Goal: Task Accomplishment & Management: Use online tool/utility

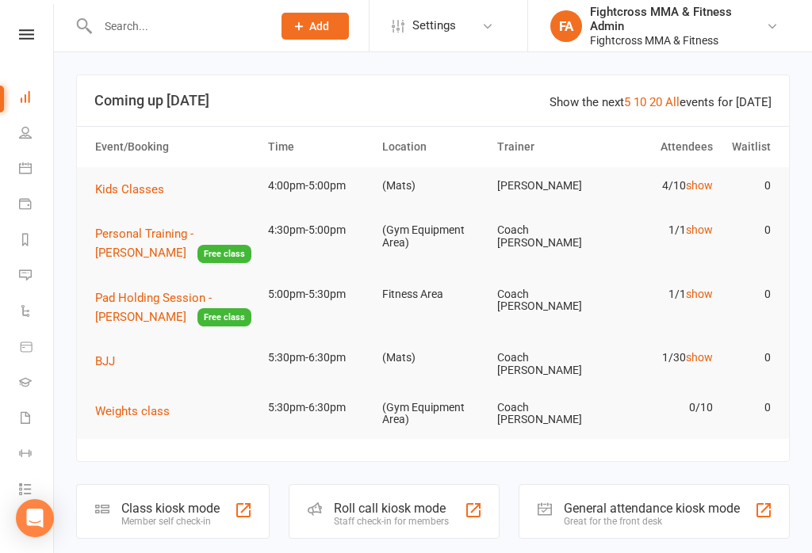
click at [118, 23] on input "text" at bounding box center [177, 26] width 168 height 22
click at [125, 15] on input "text" at bounding box center [177, 26] width 168 height 22
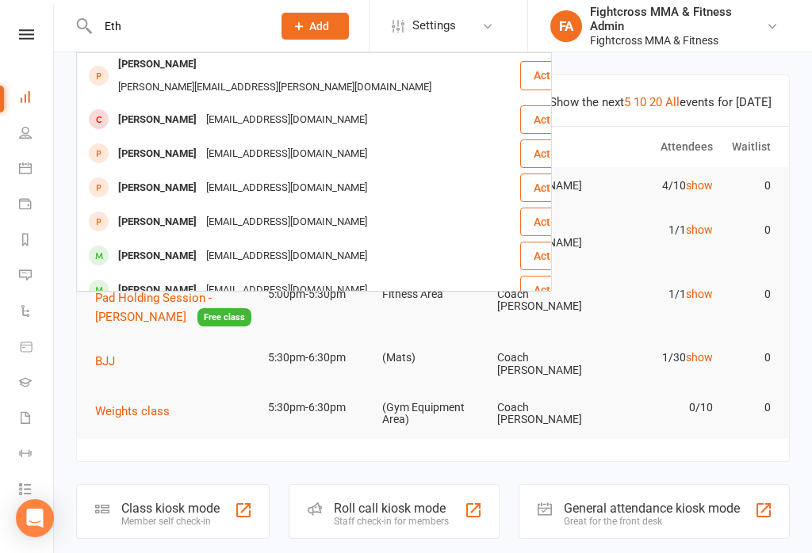
scroll to position [59, 0]
type input "Eth"
click at [179, 108] on div "[PERSON_NAME]" at bounding box center [157, 119] width 88 height 23
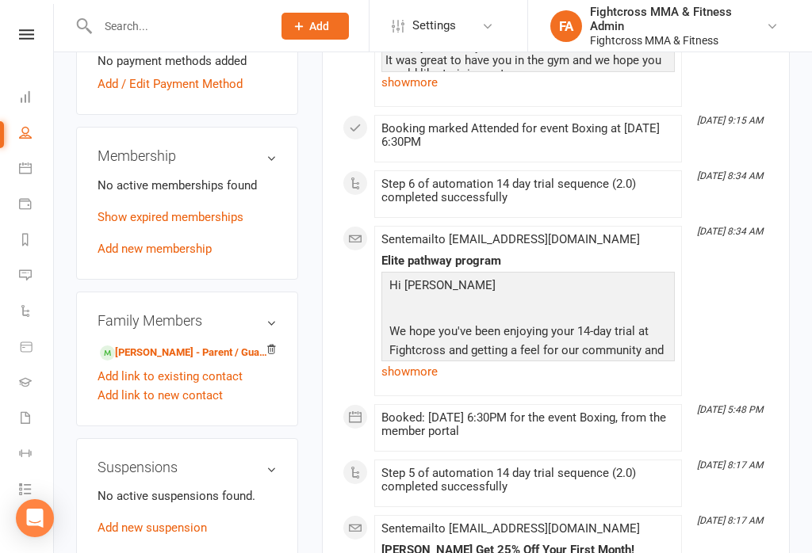
scroll to position [690, 0]
click at [126, 243] on link "Add new membership" at bounding box center [155, 250] width 114 height 14
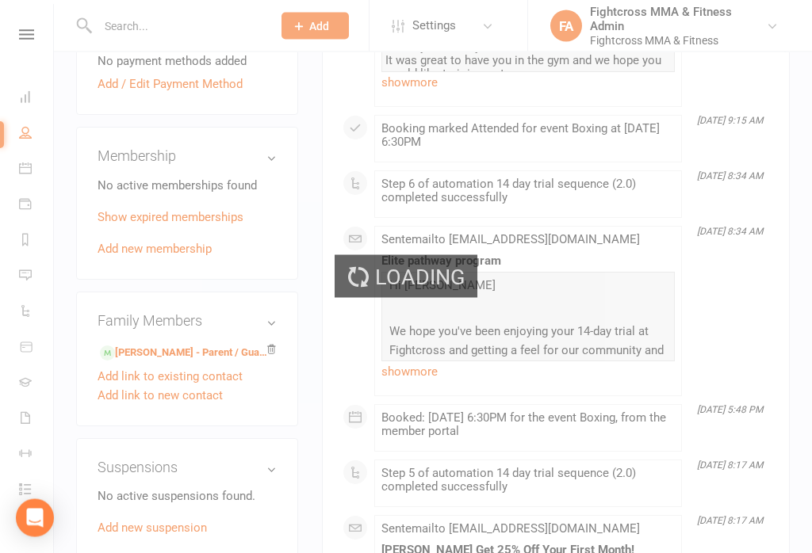
scroll to position [690, 0]
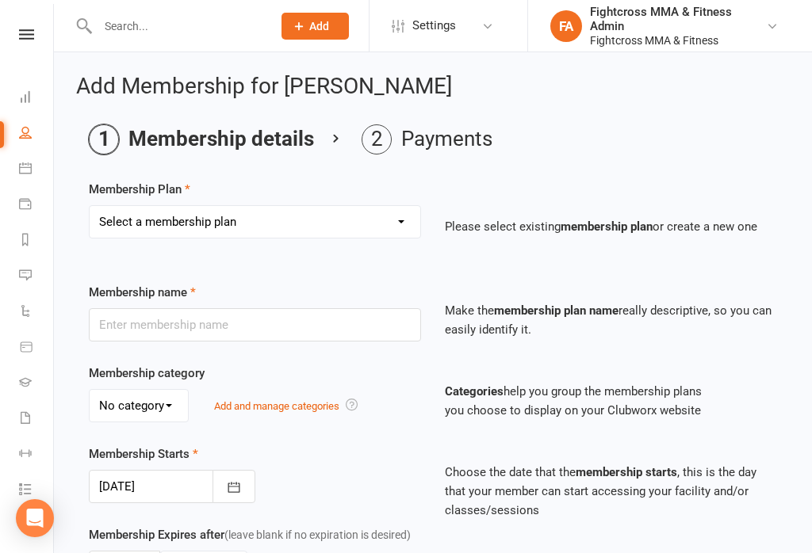
click at [147, 216] on select "Select a membership plan Create new Membership Plan Platinum Martial Arts Membe…" at bounding box center [255, 222] width 331 height 32
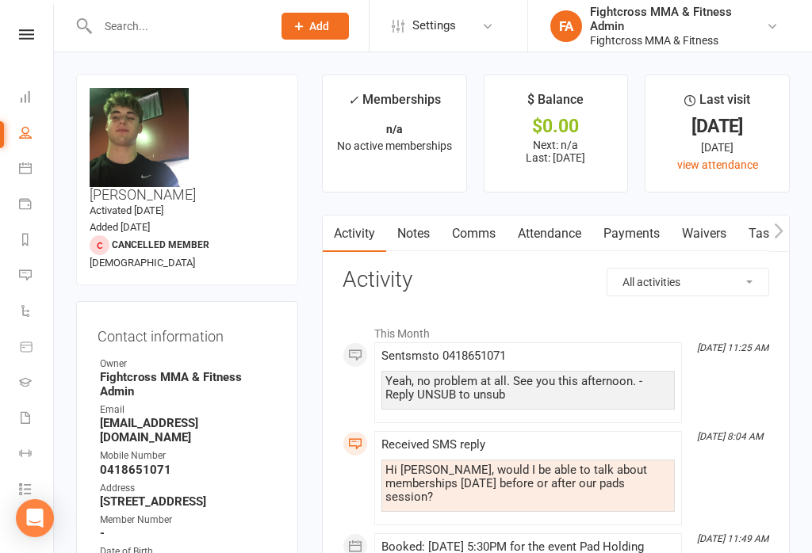
click at [712, 227] on link "Waivers" at bounding box center [704, 234] width 67 height 36
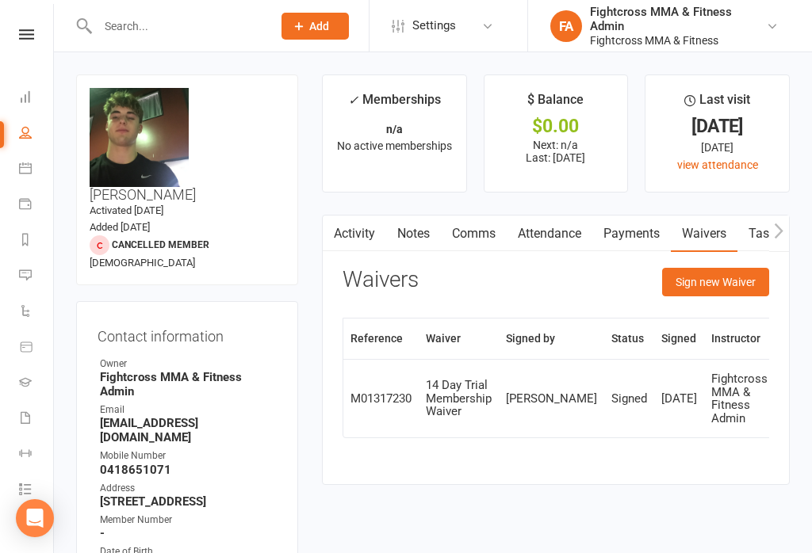
click at [719, 276] on button "Sign new Waiver" at bounding box center [715, 282] width 107 height 29
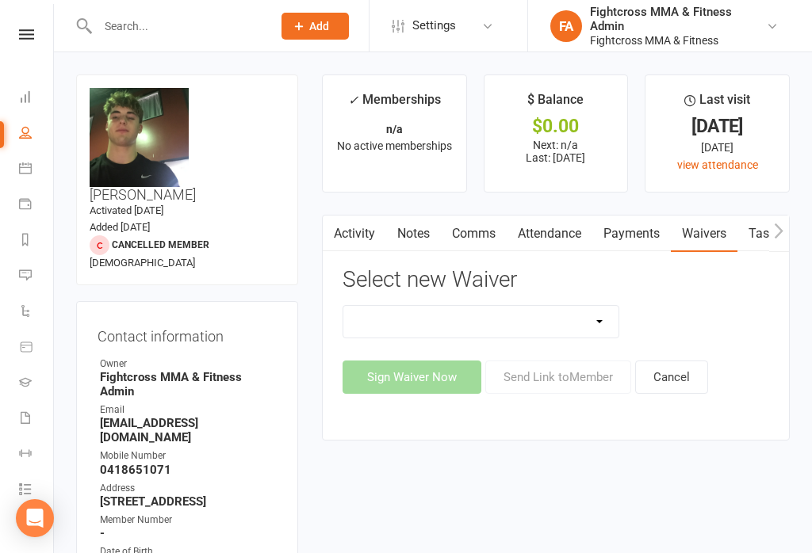
click at [533, 316] on select "10 Class Pass Membership Waiver 14 Day Trial Membership Waiver 14 Day Trial (On…" at bounding box center [480, 322] width 275 height 32
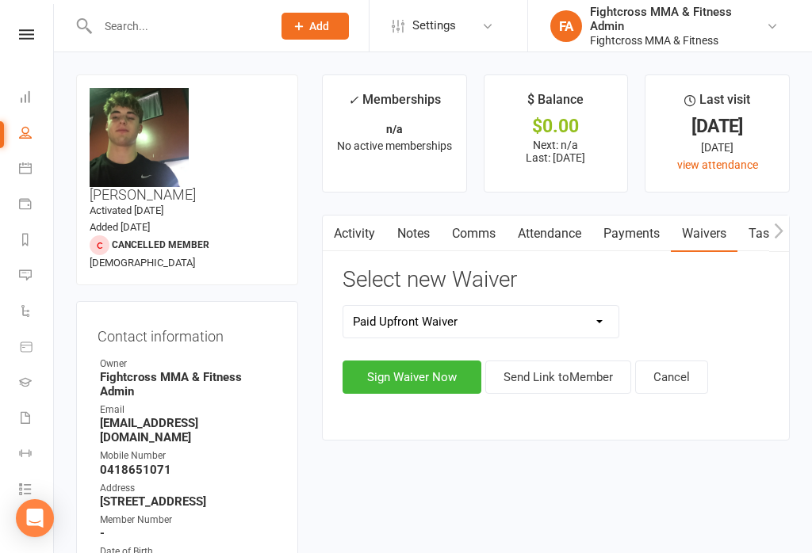
click at [432, 320] on select "10 Class Pass Membership Waiver 14 Day Trial Membership Waiver 14 Day Trial (On…" at bounding box center [480, 322] width 275 height 32
select select "9701"
click at [389, 372] on button "Sign Waiver Now" at bounding box center [411, 377] width 139 height 33
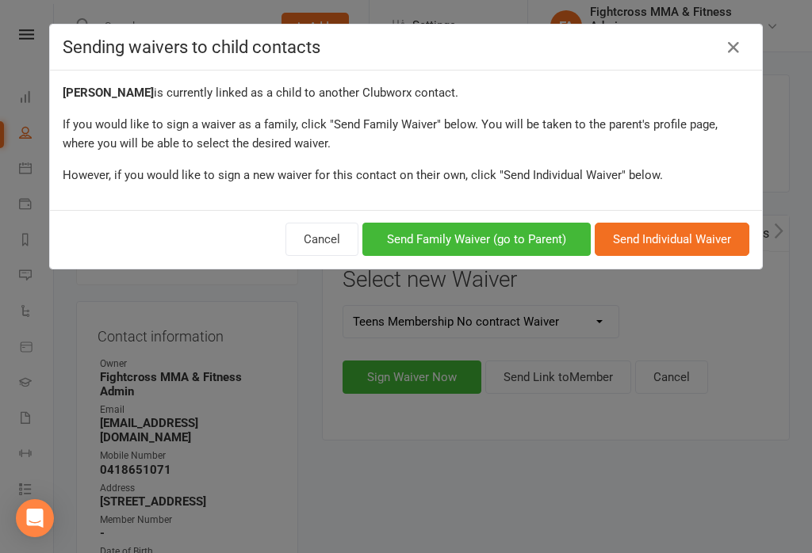
click at [490, 229] on button "Send Family Waiver (go to Parent)" at bounding box center [476, 239] width 228 height 33
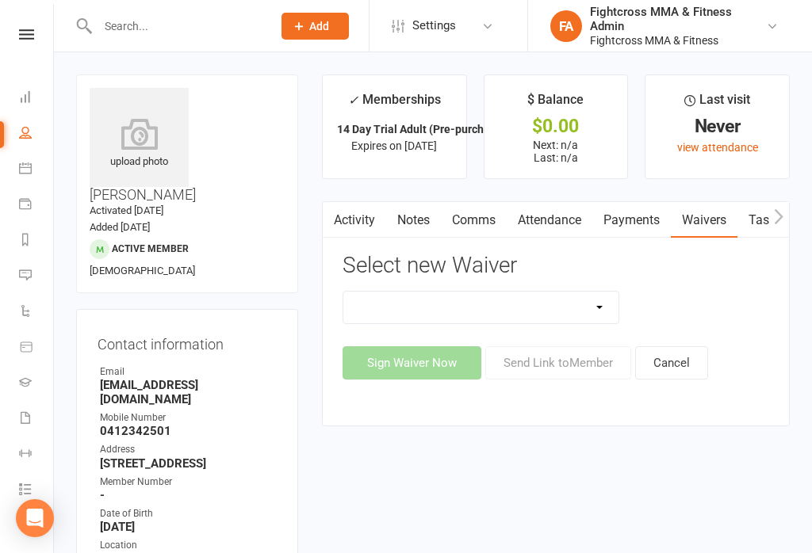
click at [548, 304] on select "10 Class Pass Membership Waiver 14 Day Trial Membership Waiver 14 Day Trial (On…" at bounding box center [480, 308] width 275 height 32
select select "9701"
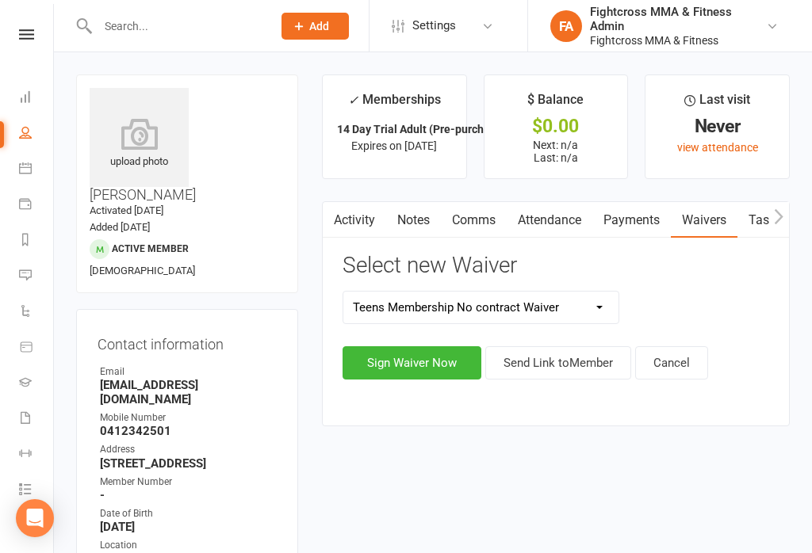
click at [427, 364] on button "Sign Waiver Now" at bounding box center [411, 362] width 139 height 33
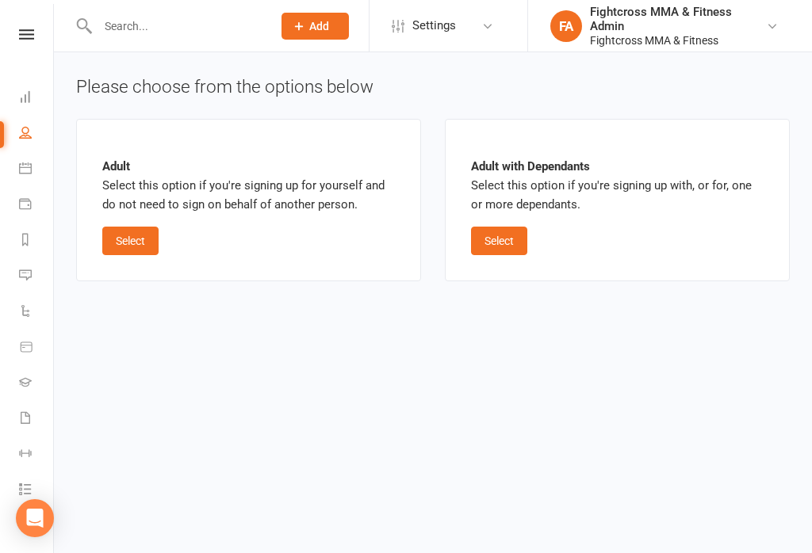
click at [501, 243] on button "Select" at bounding box center [499, 241] width 56 height 29
select select "bank_account"
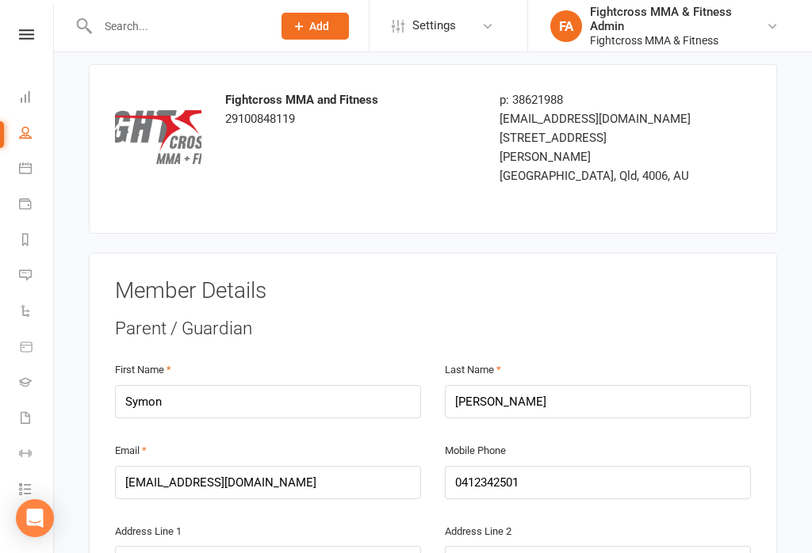
scroll to position [82, 0]
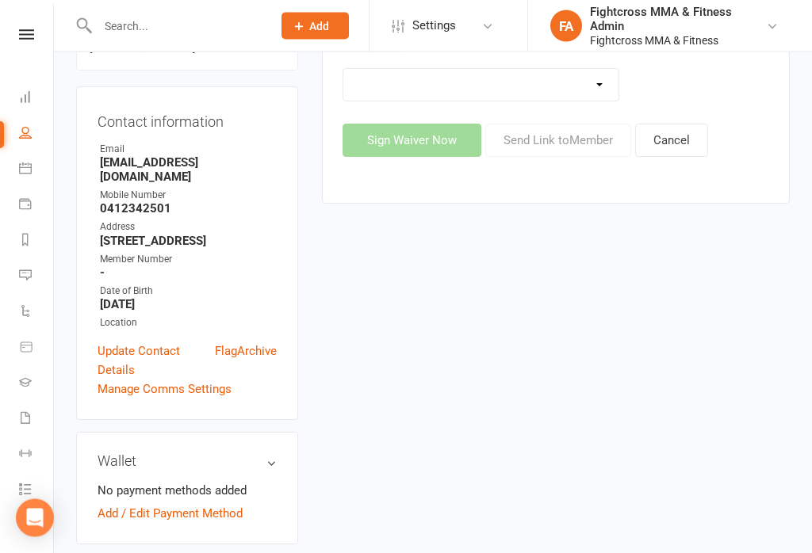
scroll to position [224, 0]
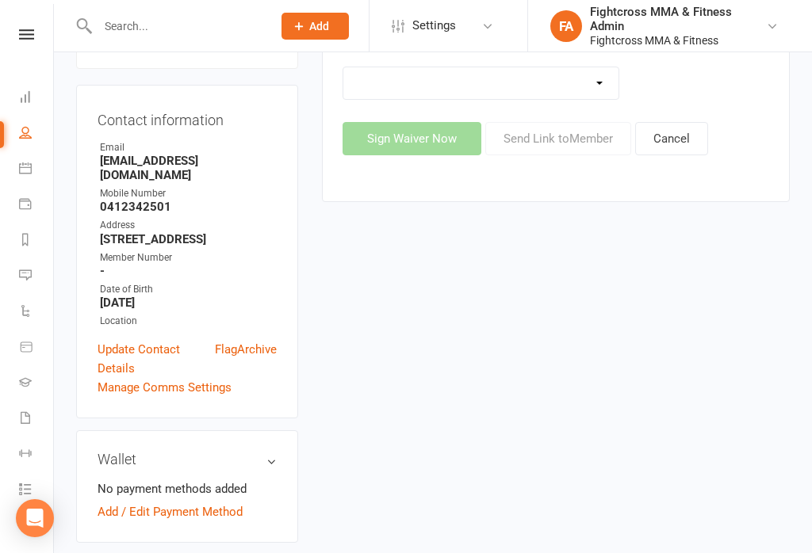
click at [25, 86] on link "Dashboard" at bounding box center [37, 99] width 36 height 36
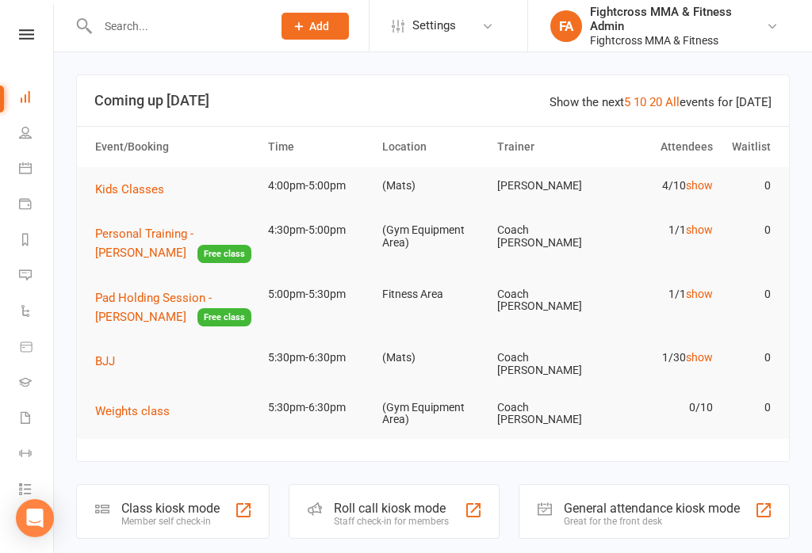
click at [140, 20] on input "text" at bounding box center [177, 26] width 168 height 22
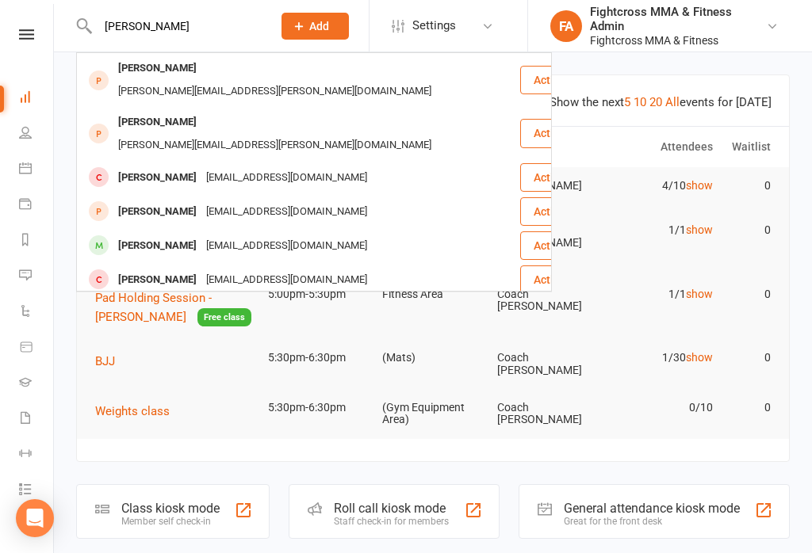
type input "[PERSON_NAME]"
click at [142, 166] on div "[PERSON_NAME]" at bounding box center [157, 177] width 88 height 23
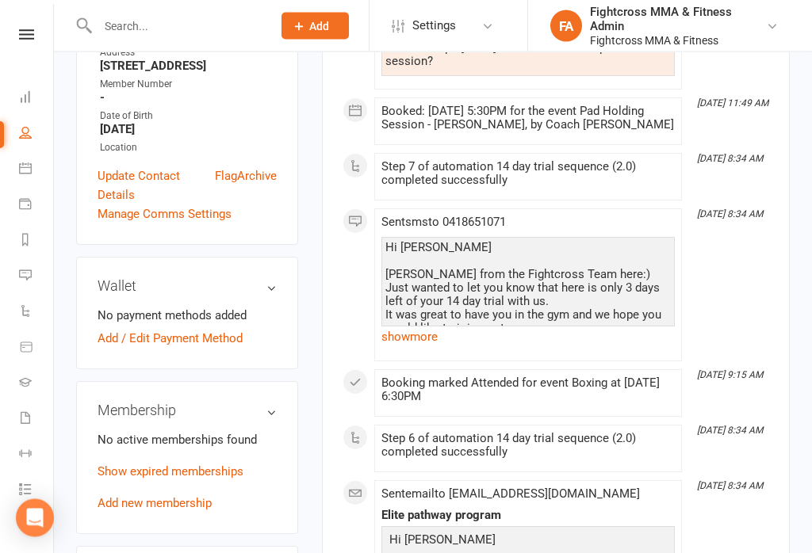
scroll to position [435, 0]
click at [160, 330] on link "Add / Edit Payment Method" at bounding box center [170, 339] width 145 height 19
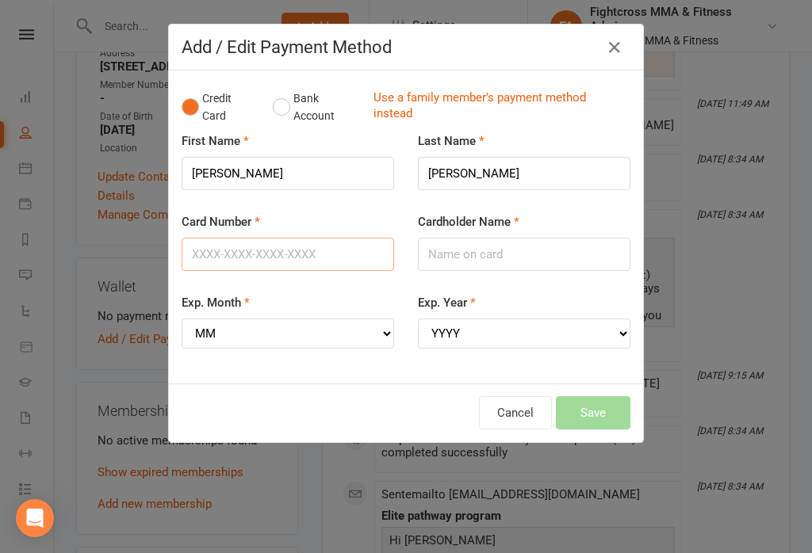
click at [260, 251] on input "Card Number" at bounding box center [288, 254] width 212 height 33
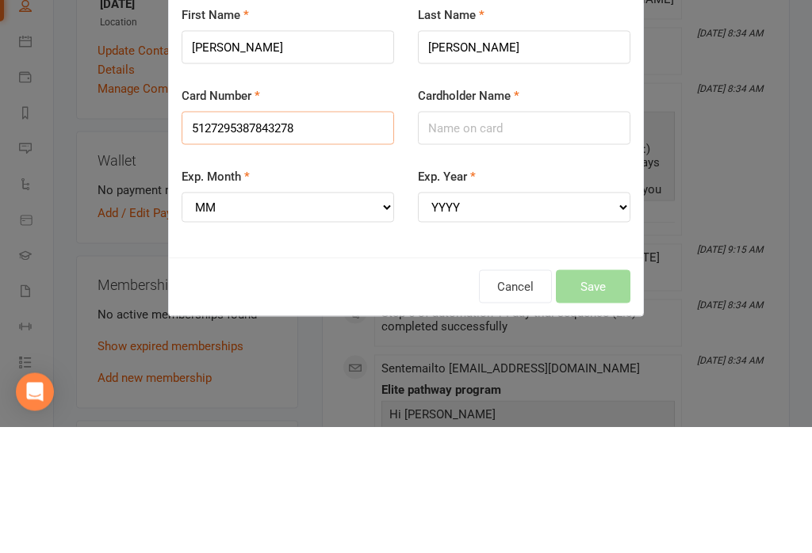
type input "5127295387843278"
click at [559, 238] on input "Cardholder Name" at bounding box center [524, 254] width 212 height 33
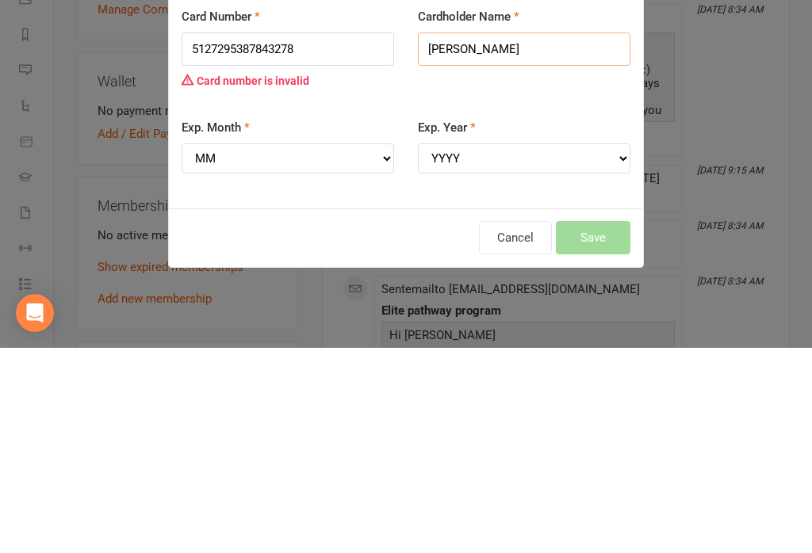
type input "[PERSON_NAME]"
click at [324, 349] on select "MM 01 02 03 04 05 06 07 08 09 10 11 12" at bounding box center [288, 364] width 212 height 30
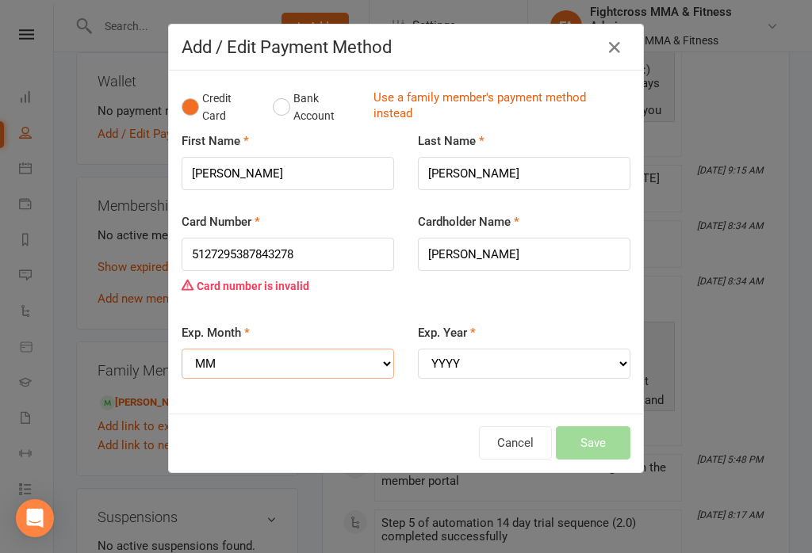
select select "01"
click at [510, 354] on select "YYYY 2025 2026 2027 2028 2029 2030 2031 2032 2033 2034" at bounding box center [524, 364] width 212 height 30
select select "2026"
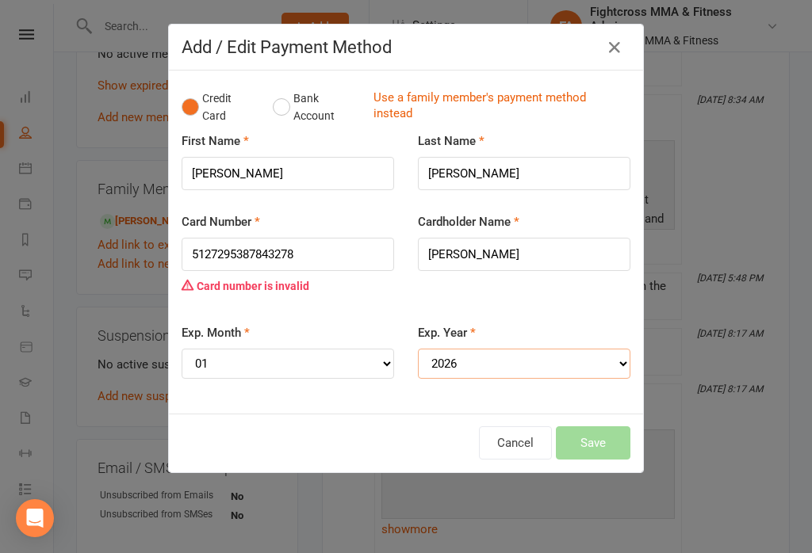
scroll to position [827, 0]
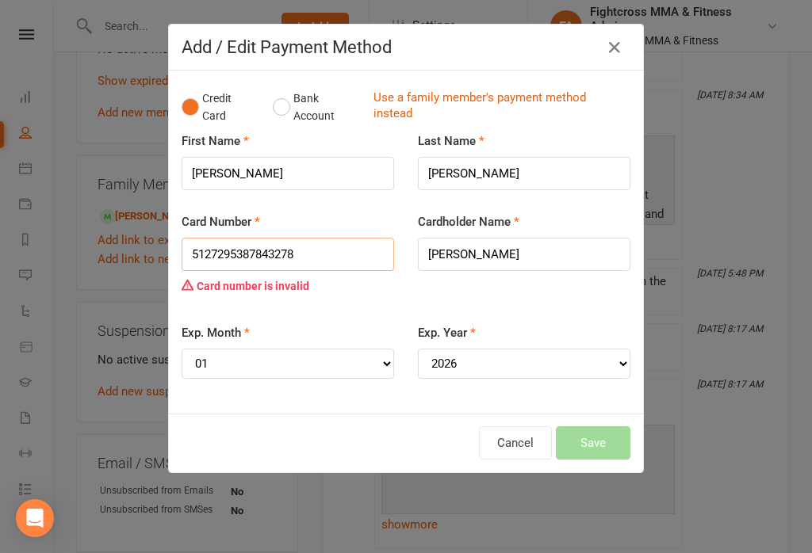
click at [328, 239] on input "5127295387843278" at bounding box center [288, 254] width 212 height 33
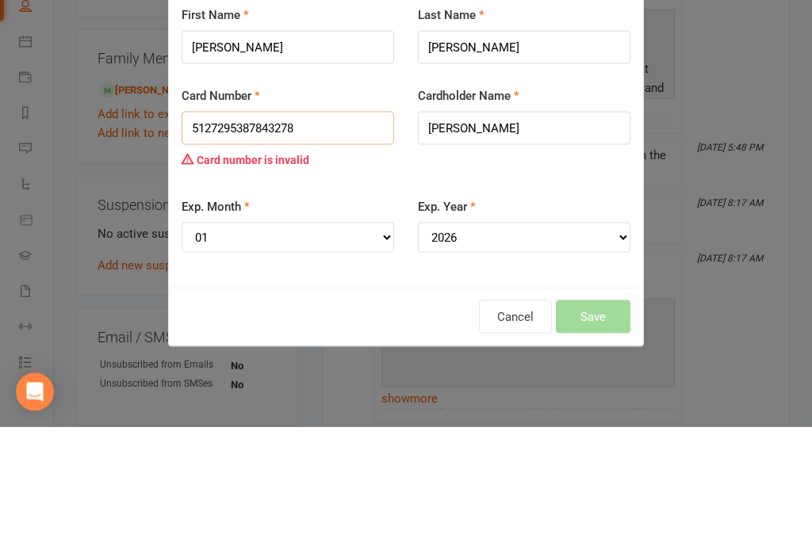
click at [210, 238] on input "5127295387843278" at bounding box center [288, 254] width 212 height 33
click at [212, 238] on input "5127295387843278" at bounding box center [288, 254] width 212 height 33
click at [335, 238] on input "5127295387843278" at bounding box center [288, 254] width 212 height 33
type input "5"
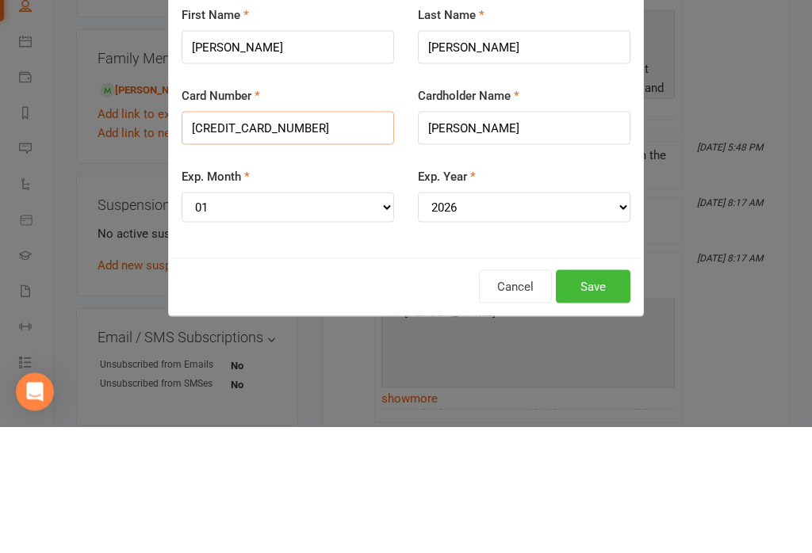
type input "[CREDIT_CARD_NUMBER]"
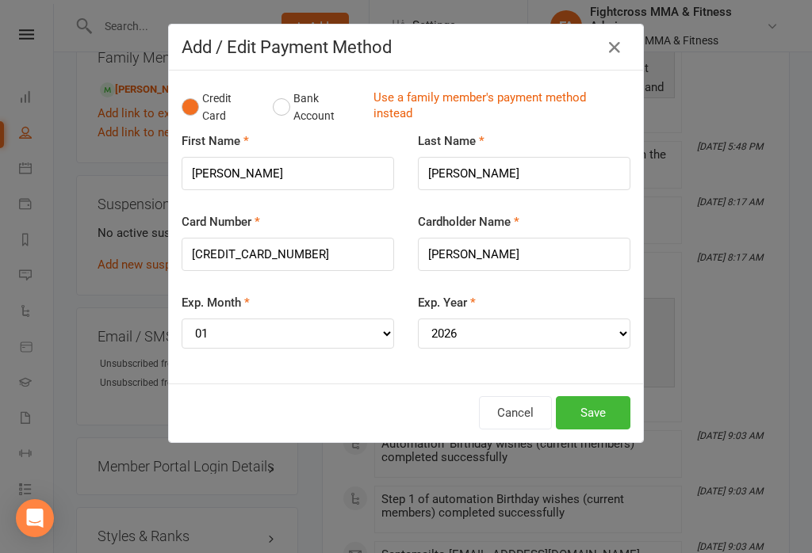
click at [582, 398] on button "Save" at bounding box center [593, 412] width 75 height 33
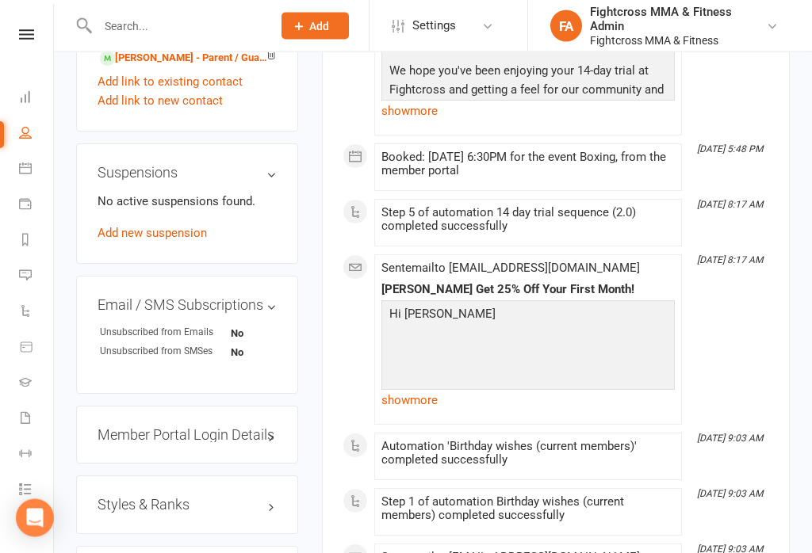
scroll to position [1007, 0]
click at [140, 21] on input "text" at bounding box center [177, 26] width 168 height 22
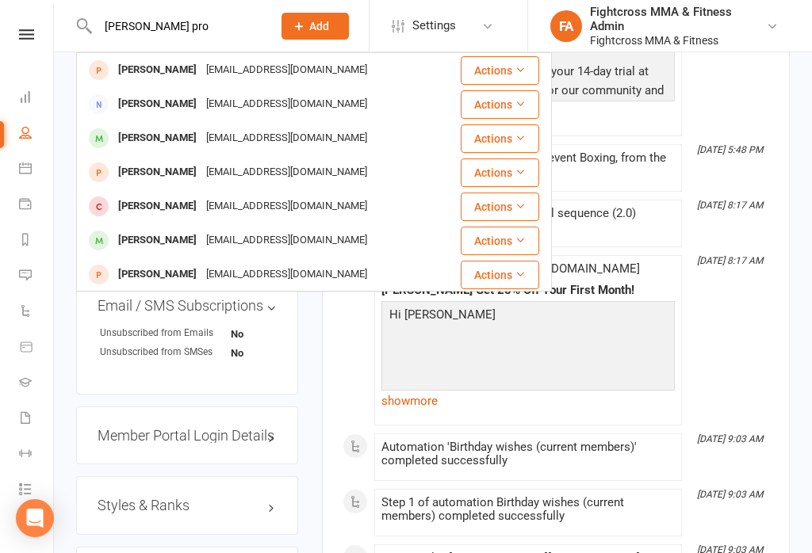
type input "[PERSON_NAME] pro"
click at [182, 70] on div "[PERSON_NAME]" at bounding box center [157, 70] width 88 height 23
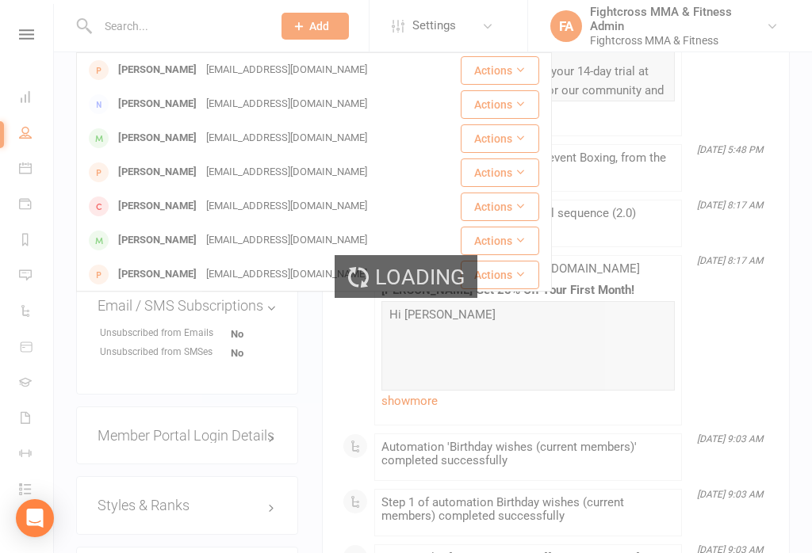
scroll to position [1007, 0]
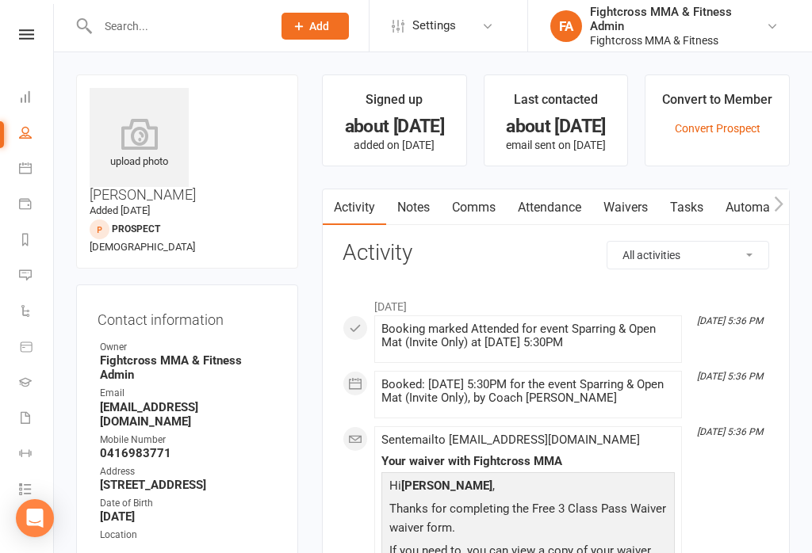
click at [640, 206] on link "Waivers" at bounding box center [625, 207] width 67 height 36
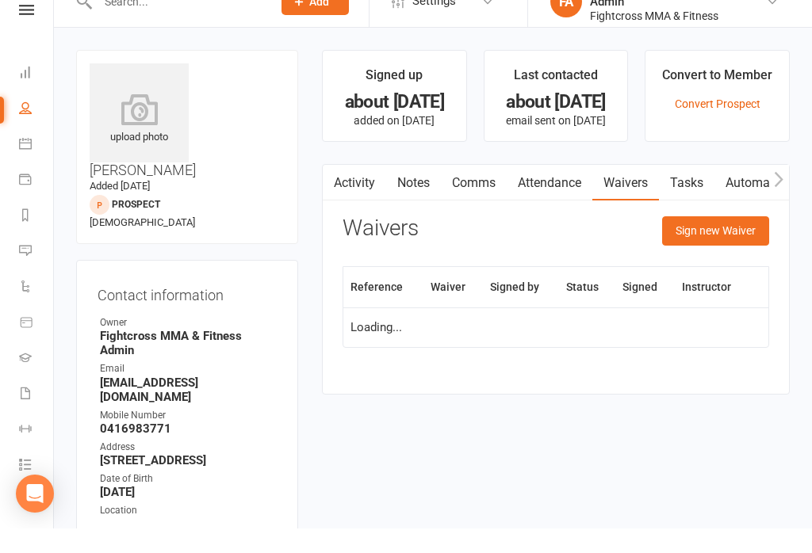
scroll to position [25, 0]
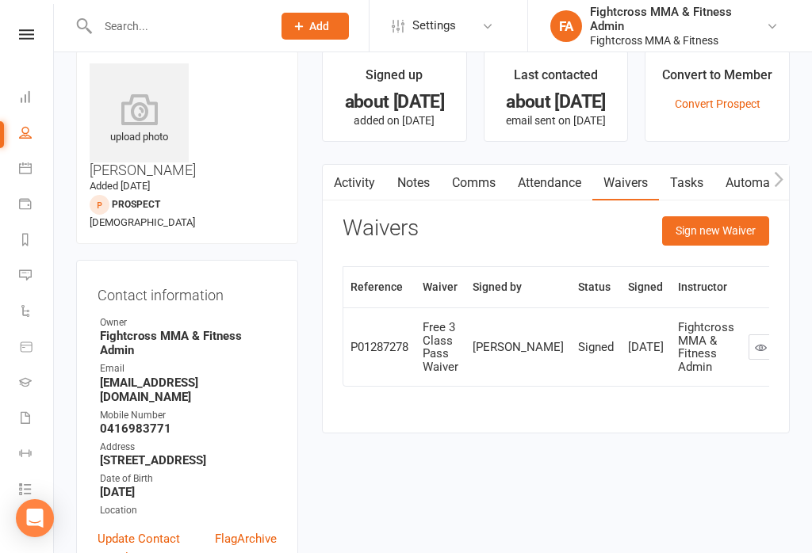
click at [728, 227] on button "Sign new Waiver" at bounding box center [715, 230] width 107 height 29
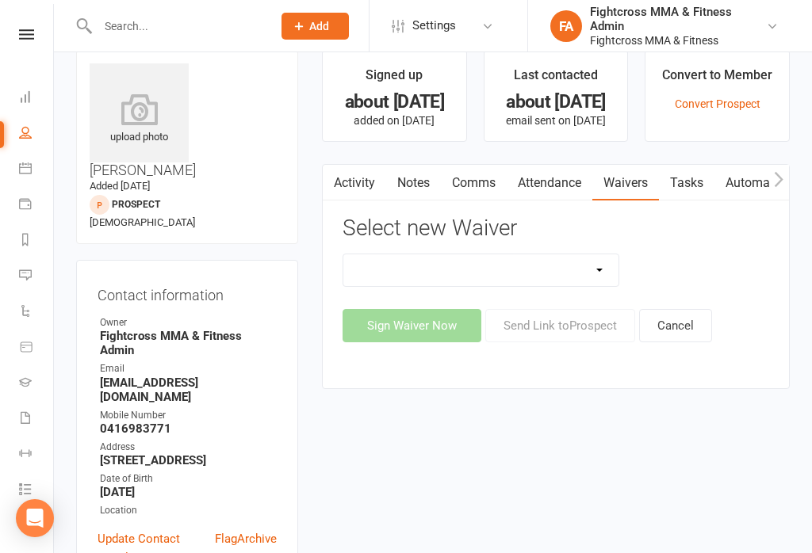
click at [607, 273] on select "10 Class Pass Membership Waiver 14 Day Trial Membership Waiver 14 Day Trial (On…" at bounding box center [480, 270] width 275 height 32
select select "13409"
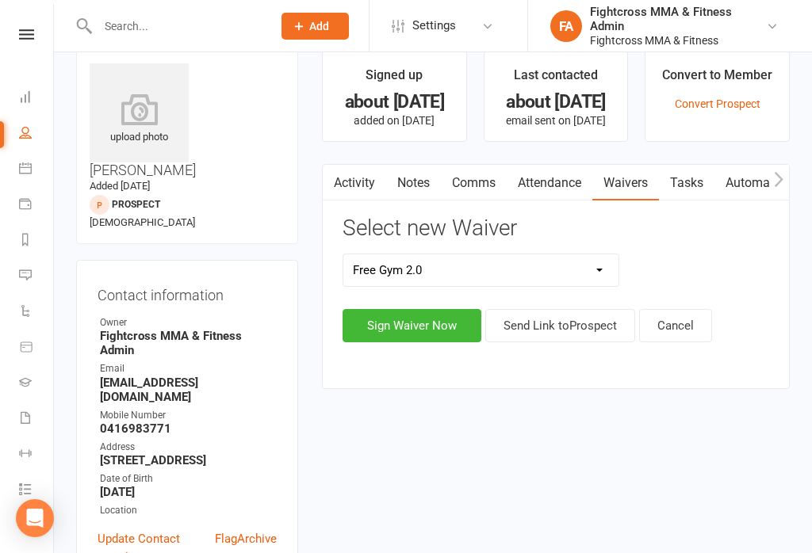
click at [443, 328] on button "Sign Waiver Now" at bounding box center [411, 325] width 139 height 33
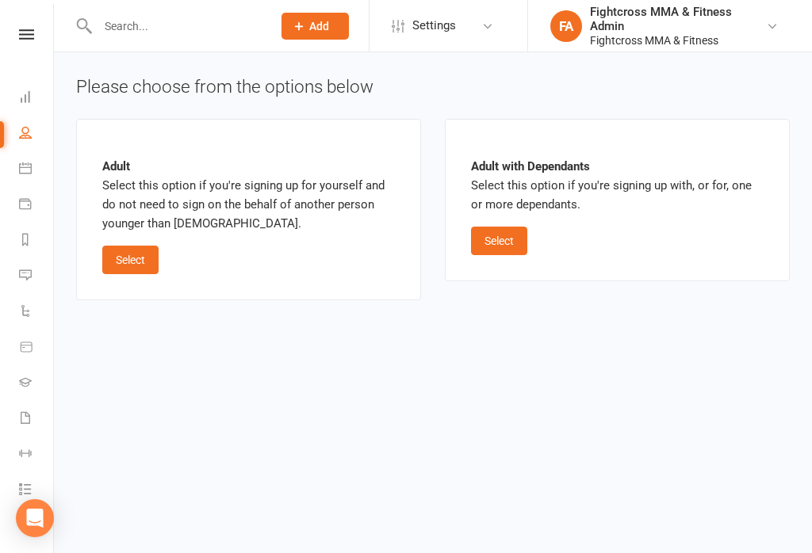
click at [514, 237] on button "Select" at bounding box center [499, 241] width 56 height 29
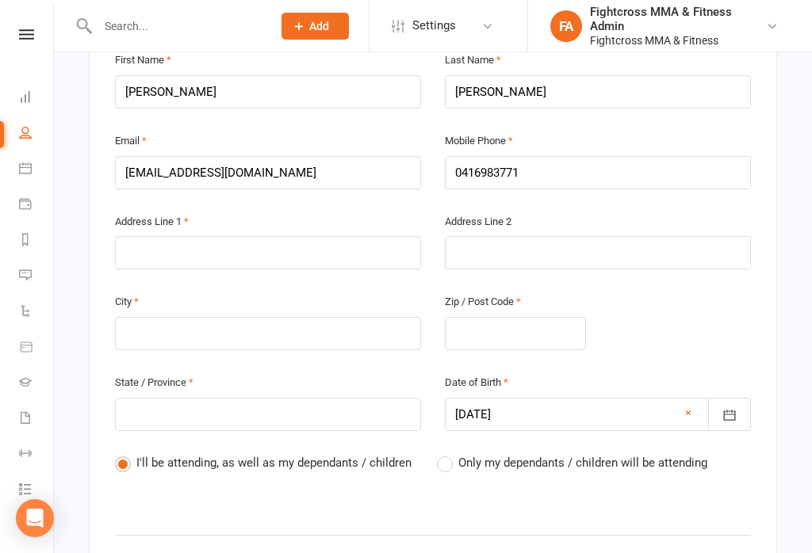
scroll to position [430, 0]
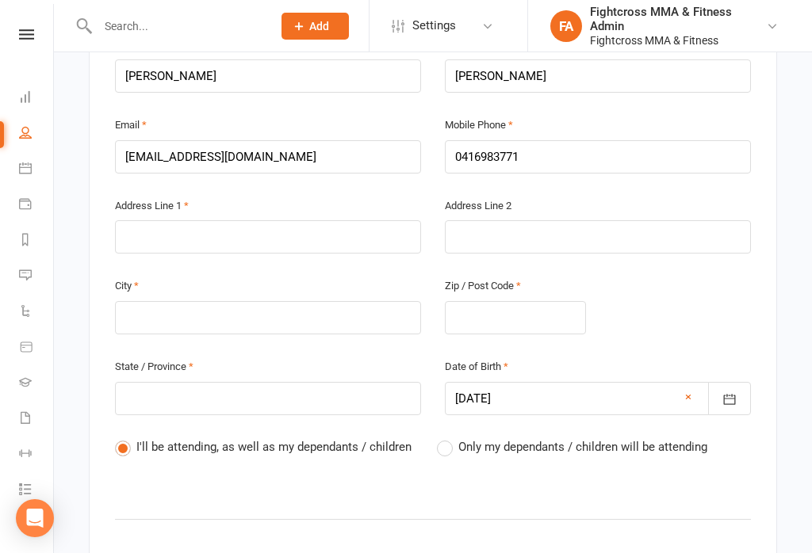
click at [454, 438] on label "Only my dependants / children will be attending" at bounding box center [572, 447] width 270 height 19
click at [447, 438] on input "Only my dependants / children will be attending" at bounding box center [442, 438] width 10 height 0
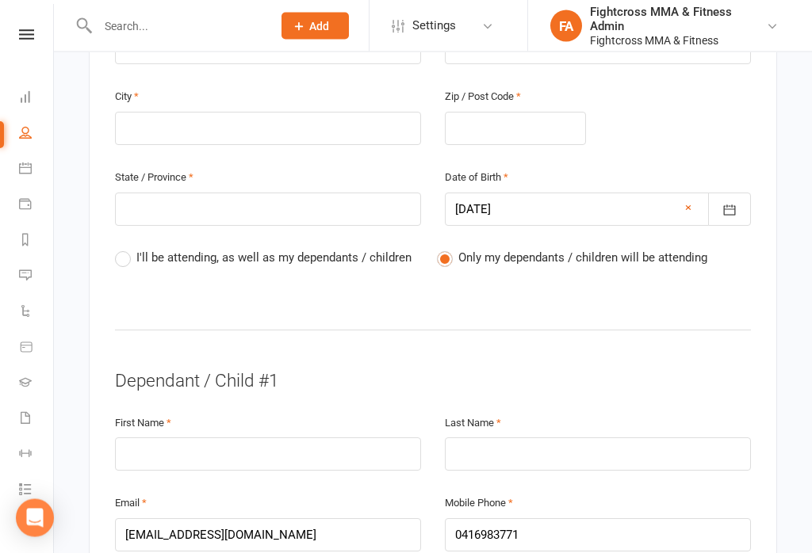
scroll to position [625, 0]
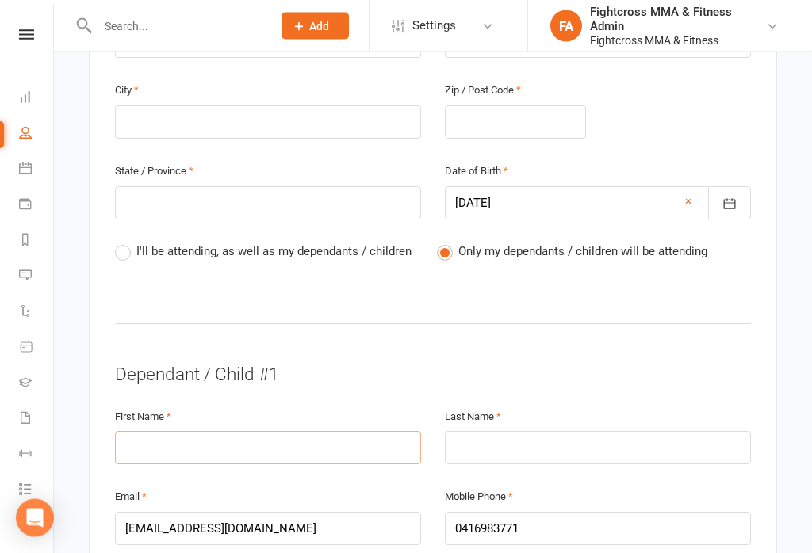
click at [222, 432] on input "text" at bounding box center [268, 448] width 306 height 33
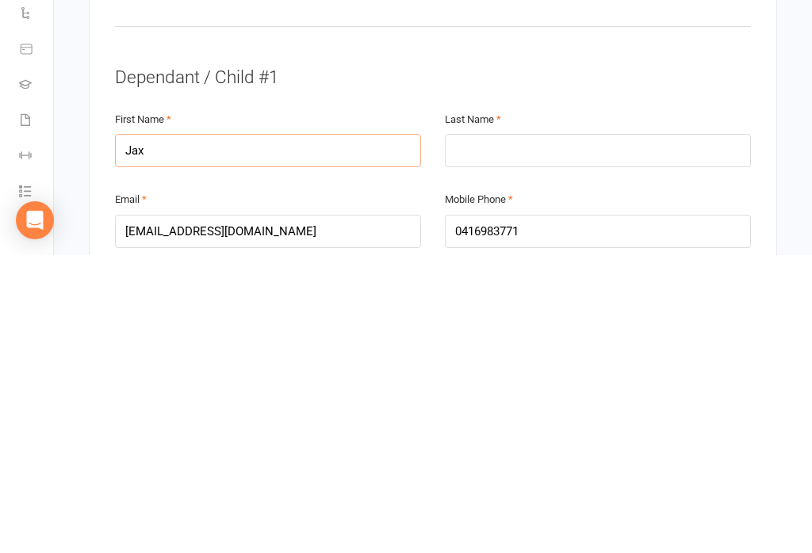
type input "Jax"
click at [533, 432] on input "text" at bounding box center [598, 448] width 306 height 33
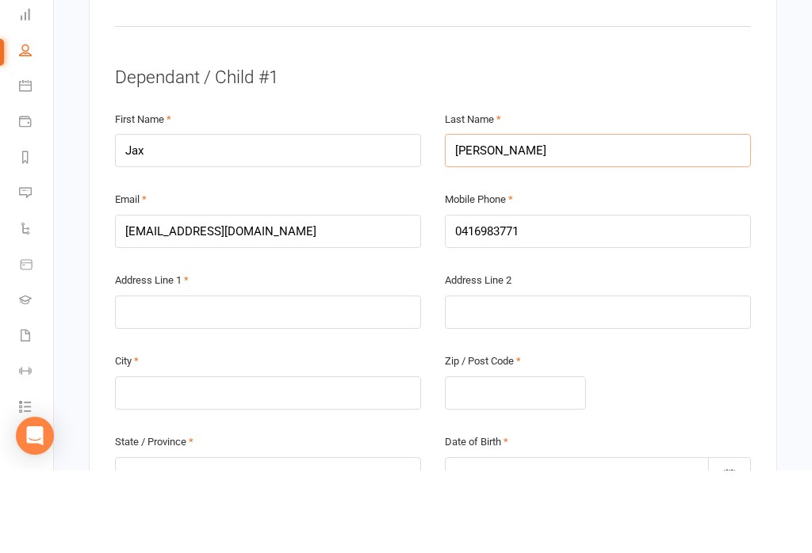
scroll to position [859, 0]
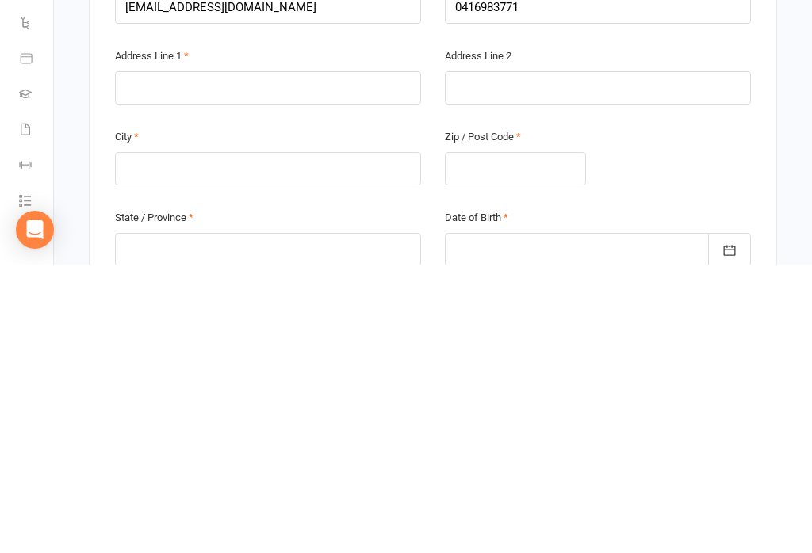
type input "[PERSON_NAME]"
click at [131, 360] on input "text" at bounding box center [268, 376] width 306 height 33
click at [145, 441] on input "text" at bounding box center [268, 457] width 306 height 33
click at [170, 360] on input "[STREET_ADDRESS]" at bounding box center [268, 376] width 306 height 33
click at [156, 360] on input "[STREET_ADDRESS]" at bounding box center [268, 376] width 306 height 33
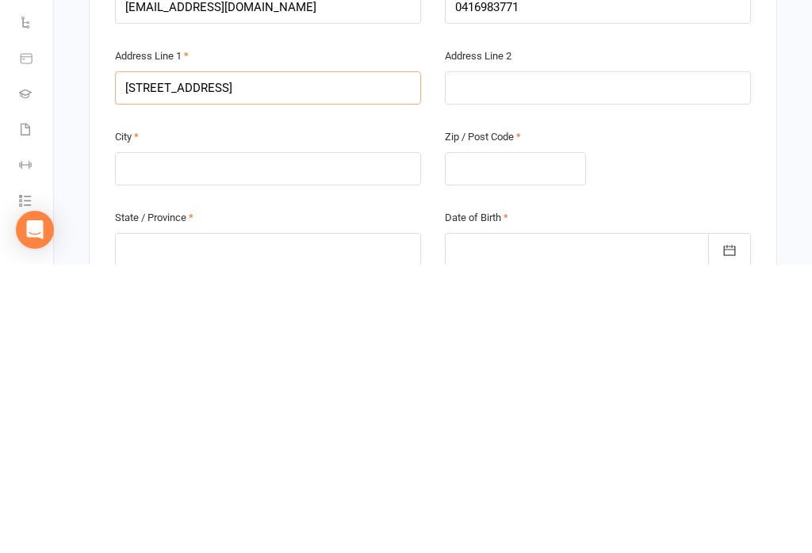
click at [158, 360] on input "[STREET_ADDRESS]" at bounding box center [268, 376] width 306 height 33
type input "[STREET_ADDRESS]"
click at [140, 441] on input "text" at bounding box center [268, 457] width 306 height 33
type input "[GEOGRAPHIC_DATA]"
click at [527, 441] on input "text" at bounding box center [515, 457] width 141 height 33
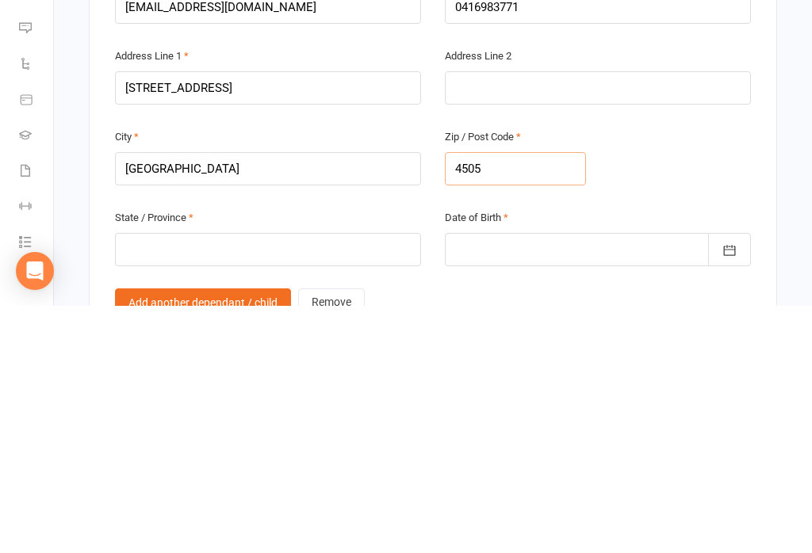
scroll to position [906, 0]
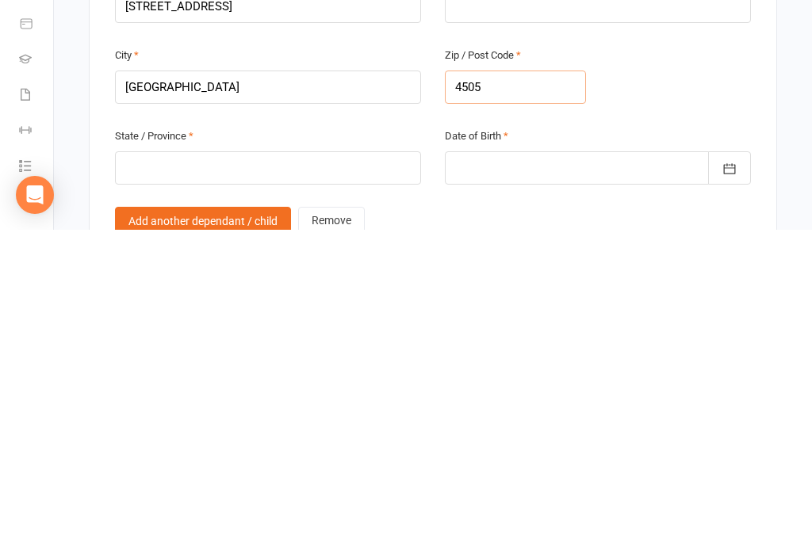
type input "4505"
click at [145, 475] on input "text" at bounding box center [268, 491] width 306 height 33
type input "[GEOGRAPHIC_DATA]"
click at [598, 475] on div at bounding box center [598, 491] width 306 height 33
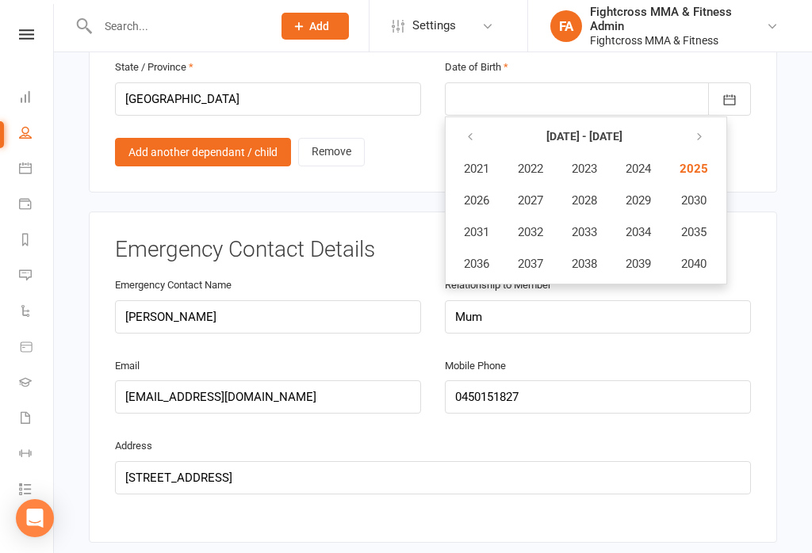
click at [476, 123] on button "button" at bounding box center [471, 137] width 34 height 29
click at [705, 193] on span "2010" at bounding box center [691, 200] width 25 height 14
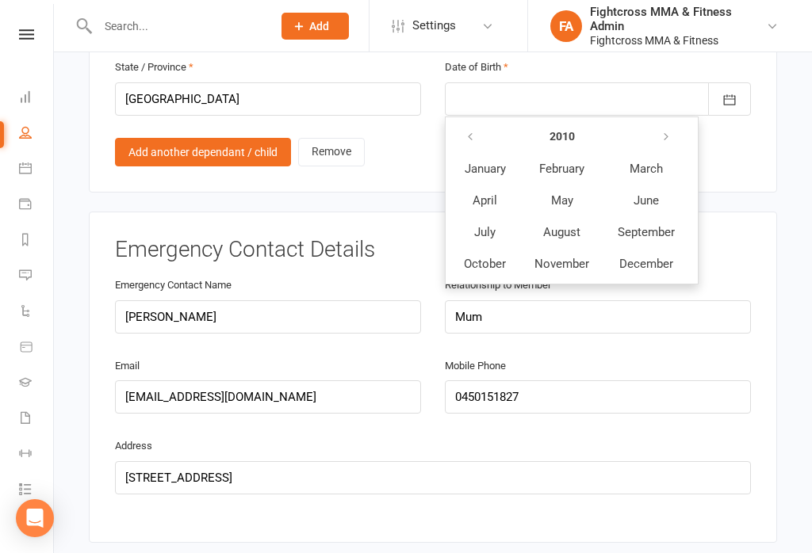
click at [568, 257] on span "November" at bounding box center [561, 264] width 55 height 14
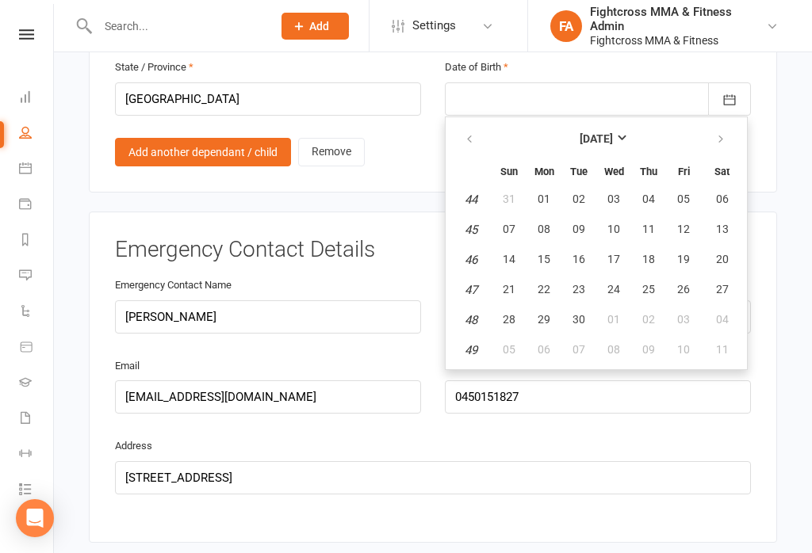
click at [545, 246] on button "15" at bounding box center [543, 260] width 33 height 29
type input "[DATE]"
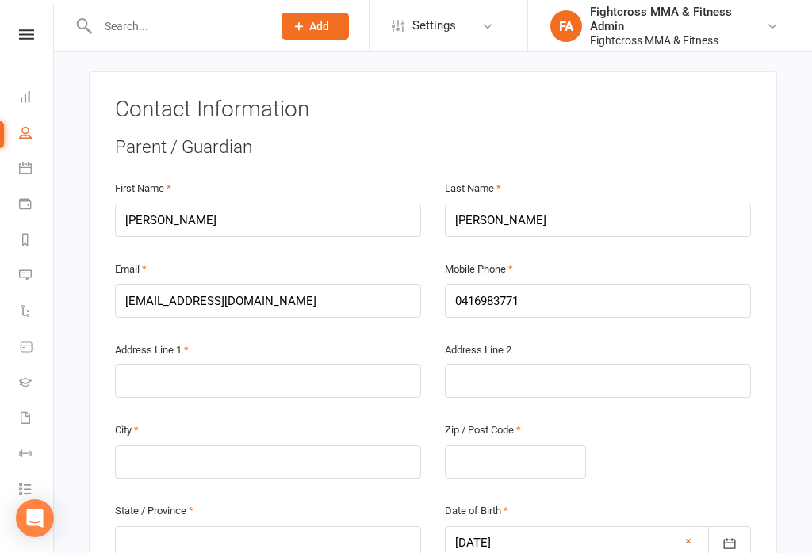
scroll to position [293, 0]
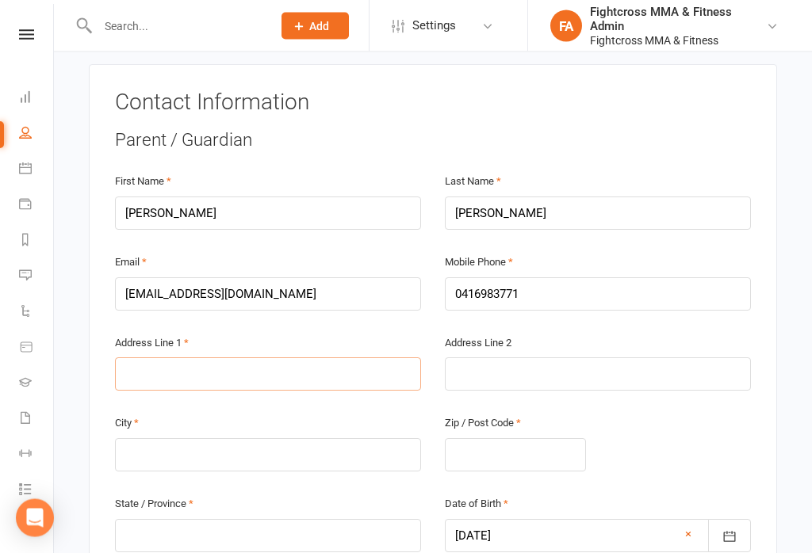
click at [345, 358] on input "text" at bounding box center [268, 374] width 306 height 33
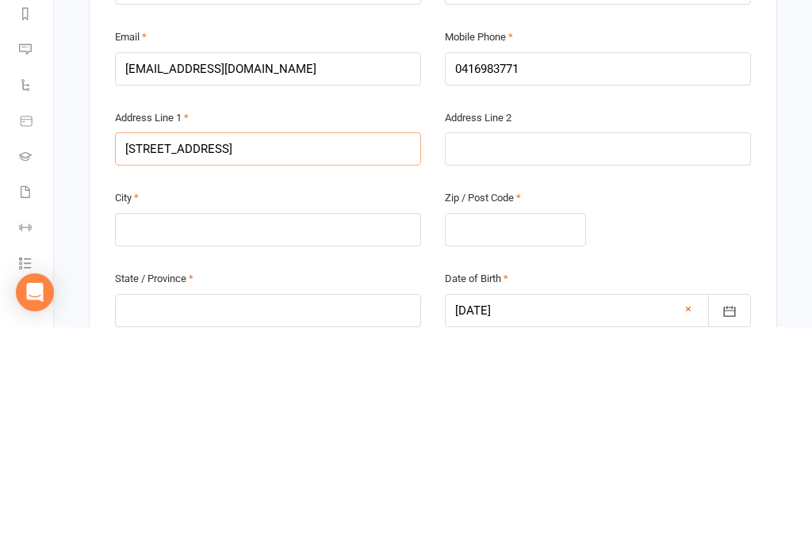
type input "[STREET_ADDRESS]"
click at [286, 439] on input "text" at bounding box center [268, 455] width 306 height 33
type input "[GEOGRAPHIC_DATA]"
click at [561, 439] on input "text" at bounding box center [515, 455] width 141 height 33
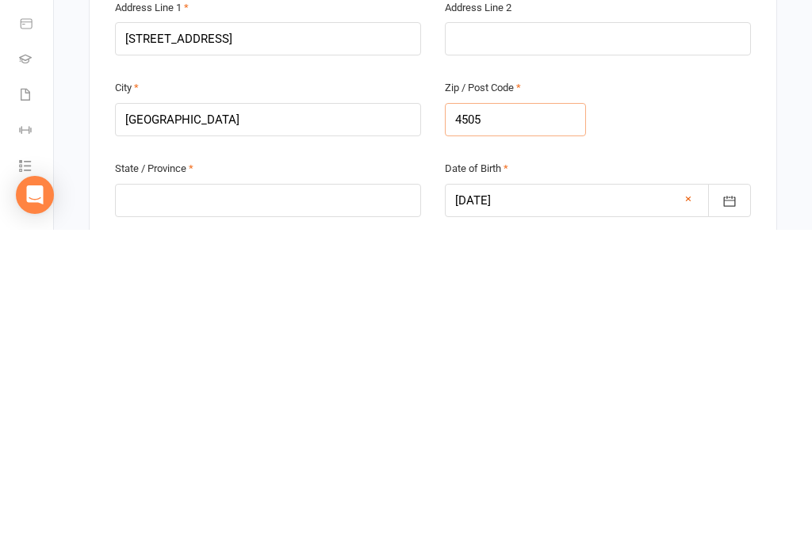
type input "4505"
click at [146, 507] on input "text" at bounding box center [268, 523] width 306 height 33
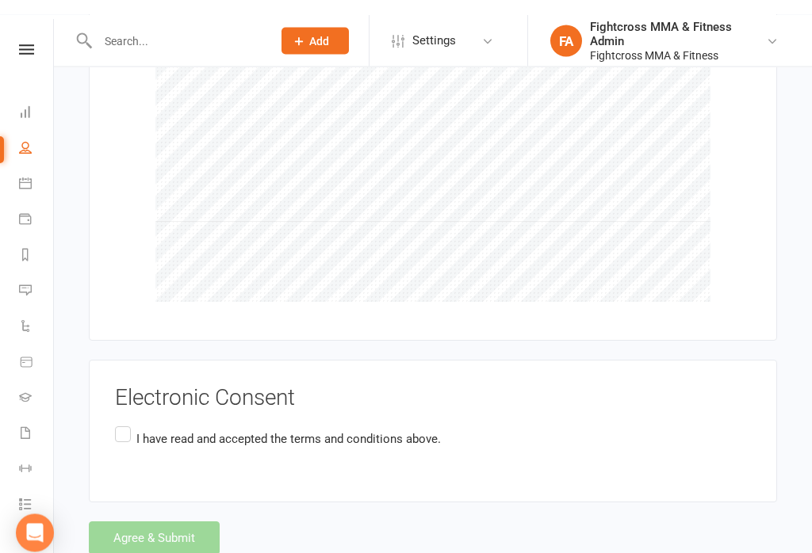
scroll to position [2380, 0]
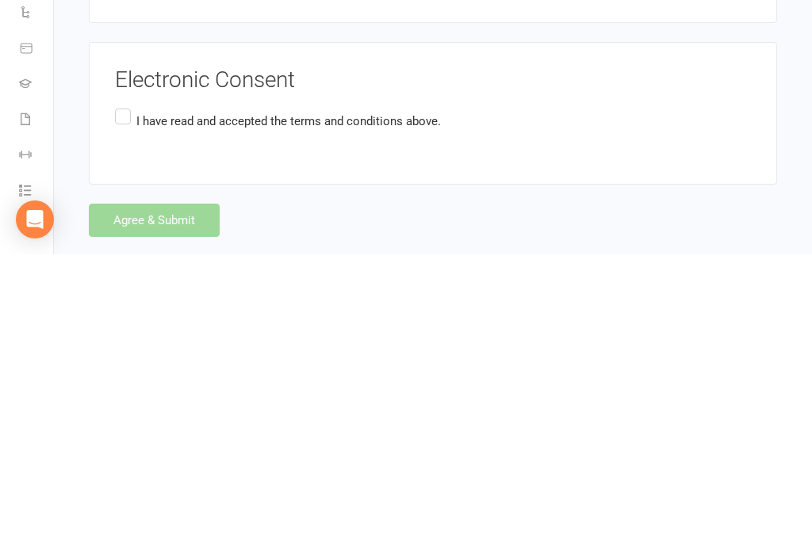
type input "[GEOGRAPHIC_DATA]"
click at [124, 404] on label "I have read and accepted the terms and conditions above." at bounding box center [278, 419] width 326 height 31
click at [124, 404] on input "I have read and accepted the terms and conditions above." at bounding box center [120, 404] width 10 height 0
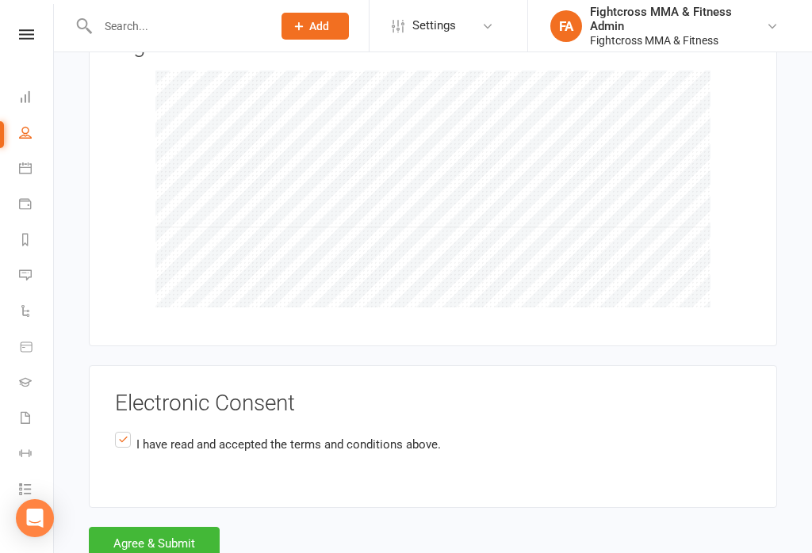
click at [179, 527] on button "Agree & Submit" at bounding box center [154, 543] width 131 height 33
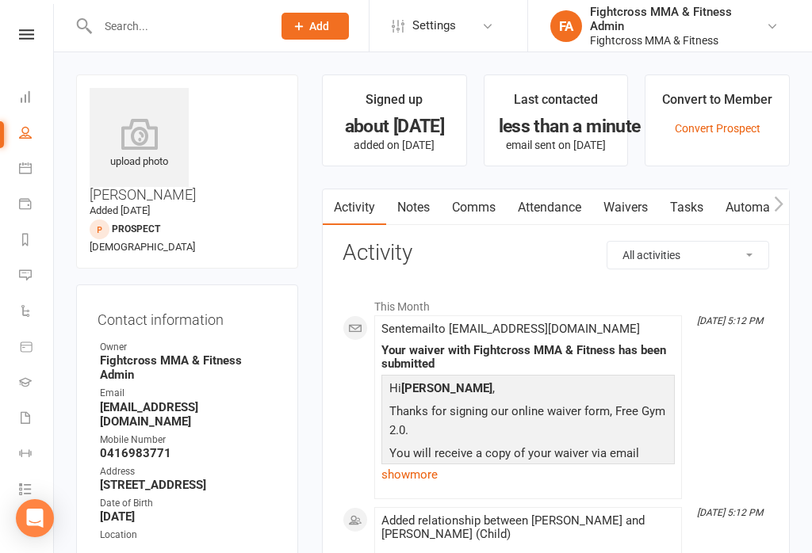
click at [23, 36] on icon at bounding box center [26, 34] width 15 height 10
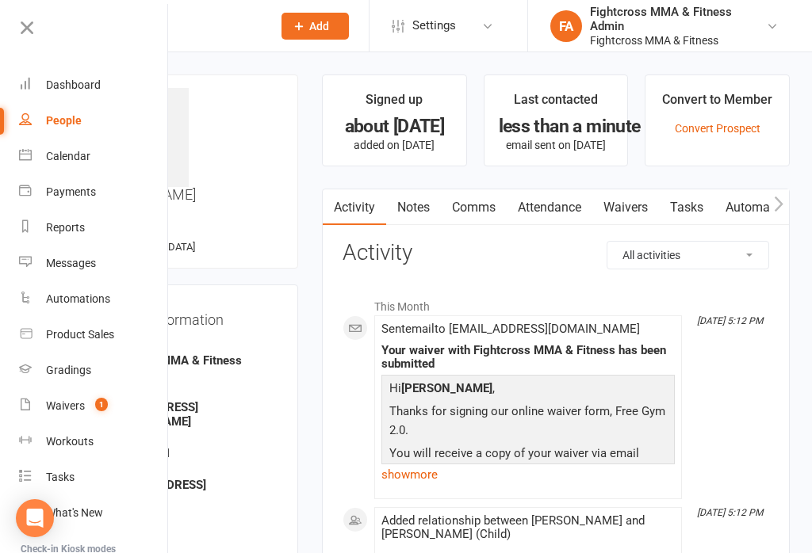
click at [72, 85] on div "Dashboard" at bounding box center [73, 84] width 55 height 13
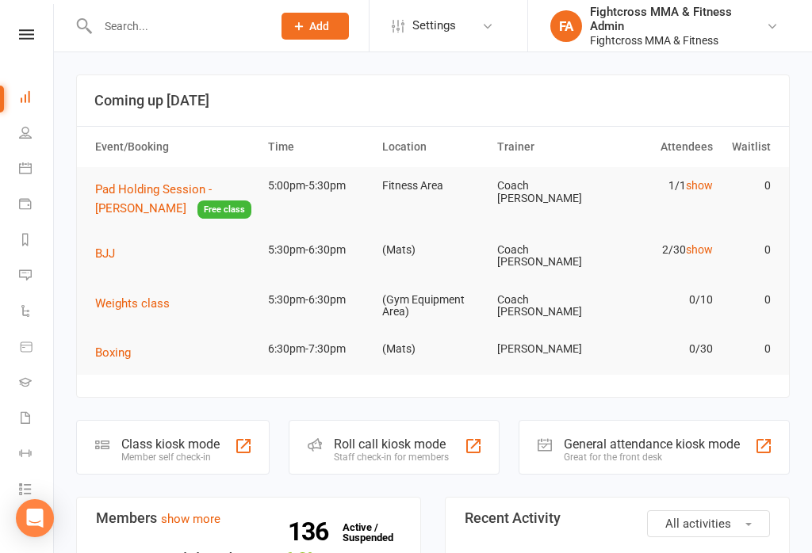
click at [663, 438] on div "General attendance kiosk mode" at bounding box center [652, 444] width 176 height 15
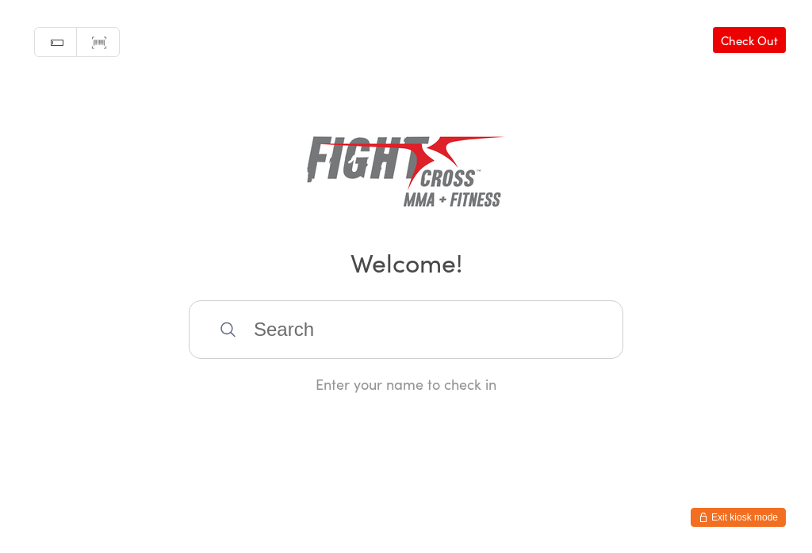
click at [475, 339] on input "search" at bounding box center [406, 329] width 434 height 59
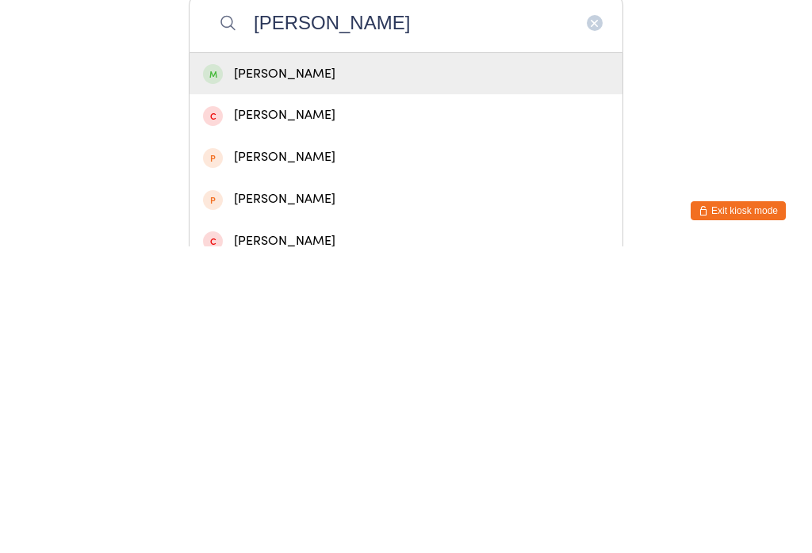
type input "Tim molo"
click at [371, 370] on div "Tim Moloney" at bounding box center [406, 380] width 406 height 21
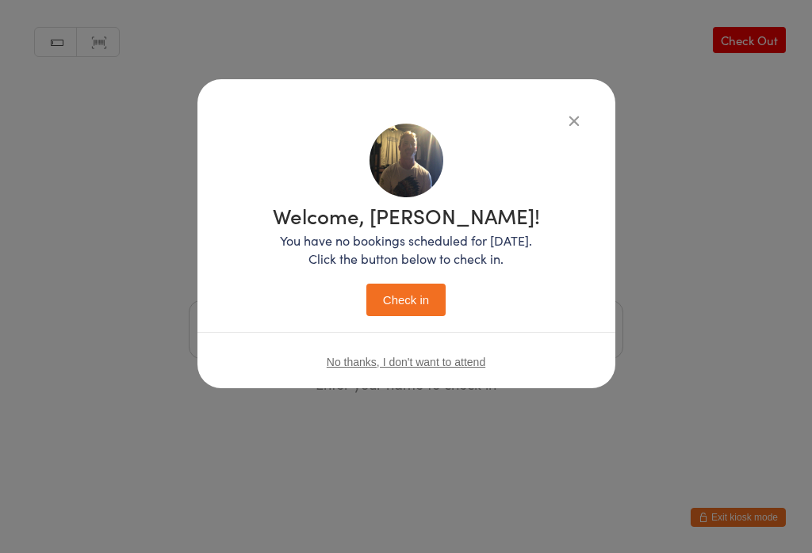
click at [414, 290] on button "Check in" at bounding box center [405, 300] width 79 height 33
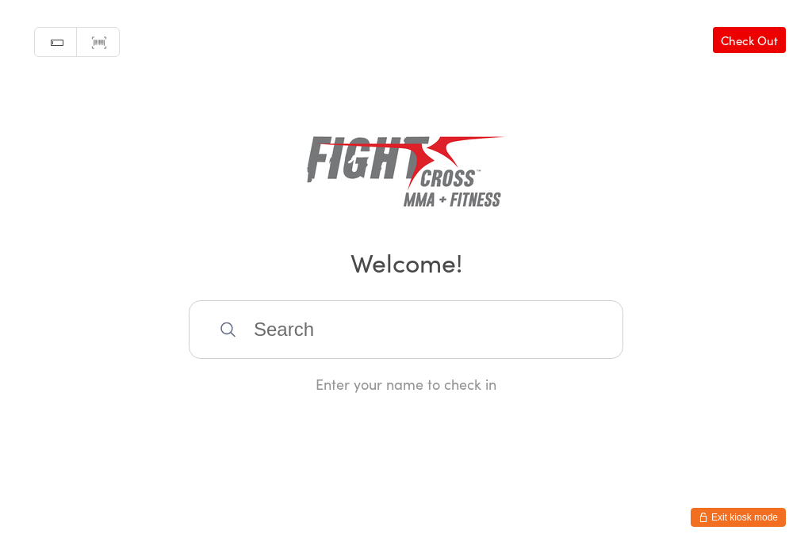
click at [285, 334] on input "search" at bounding box center [406, 329] width 434 height 59
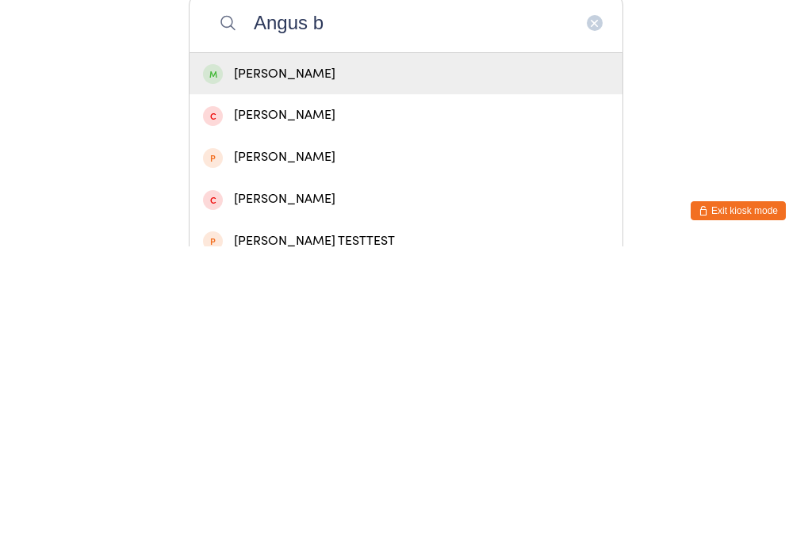
type input "Angus b"
click at [246, 370] on div "[PERSON_NAME]" at bounding box center [406, 380] width 406 height 21
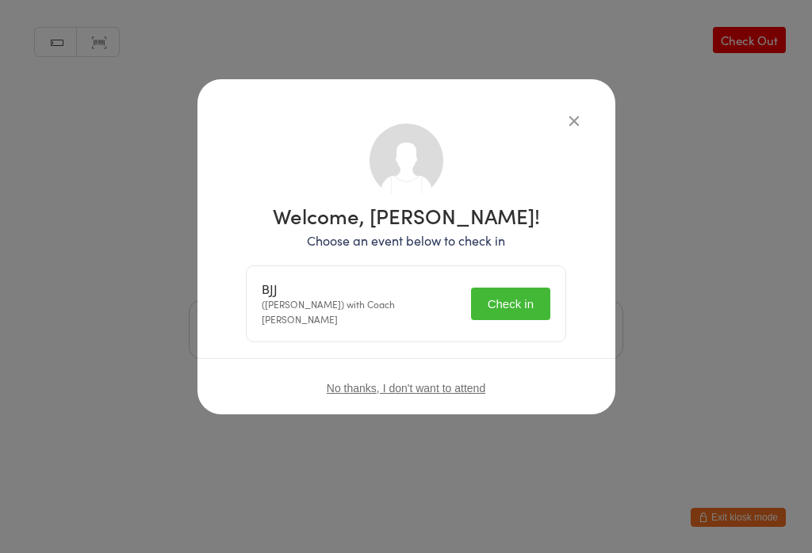
click at [493, 299] on button "Check in" at bounding box center [510, 304] width 79 height 33
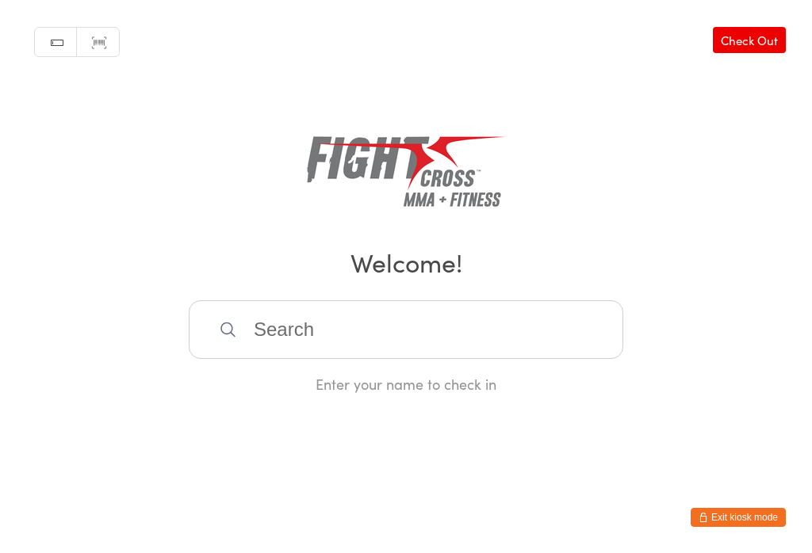
click at [354, 331] on input "search" at bounding box center [406, 329] width 434 height 59
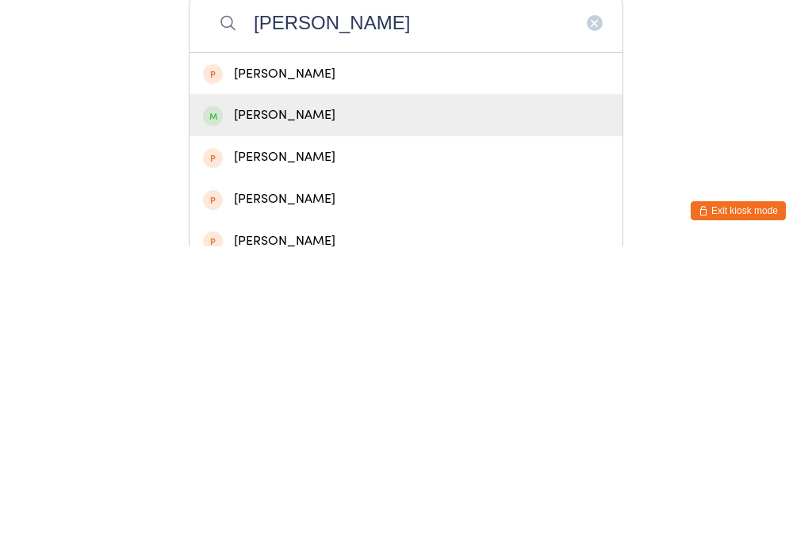
type input "Benj"
click at [318, 411] on div "Benjamin YEE" at bounding box center [406, 421] width 406 height 21
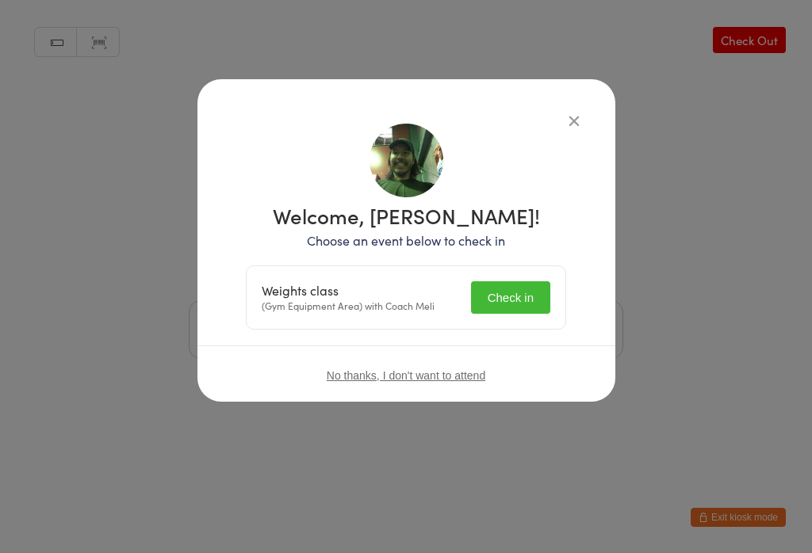
click at [524, 289] on button "Check in" at bounding box center [510, 297] width 79 height 33
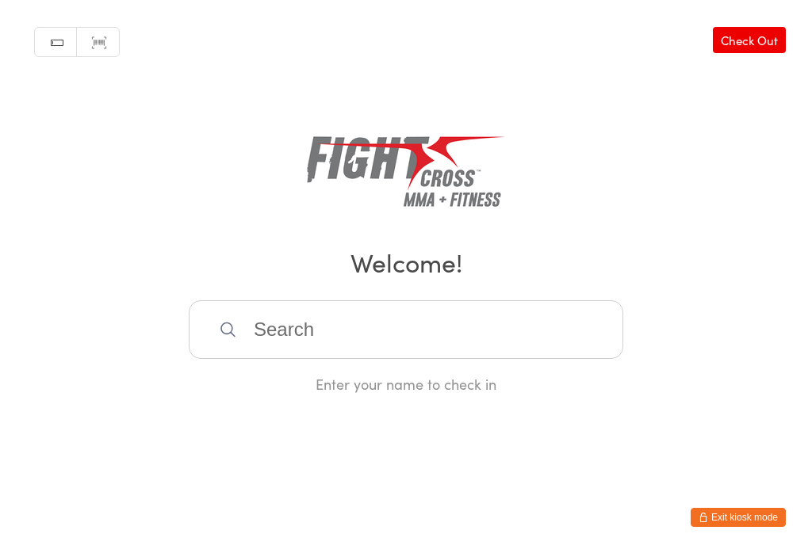
click at [280, 359] on input "search" at bounding box center [406, 329] width 434 height 59
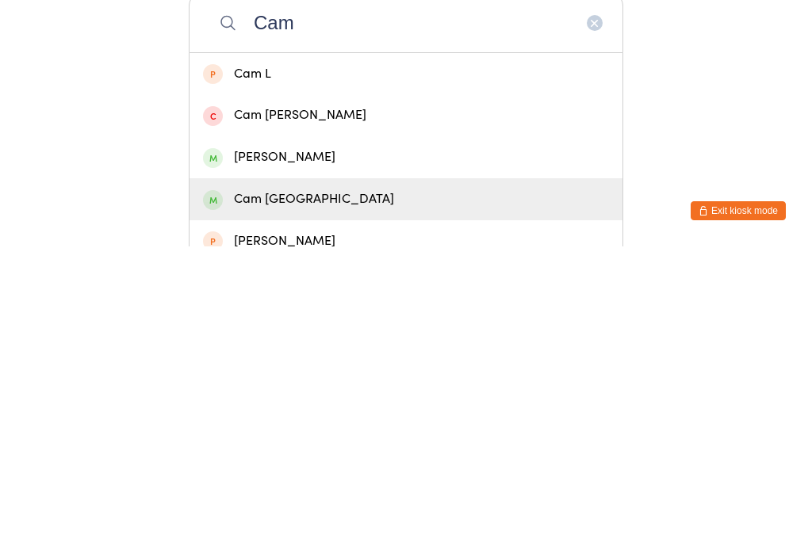
type input "Cam"
click at [287, 495] on div "Cam Hobart" at bounding box center [406, 505] width 406 height 21
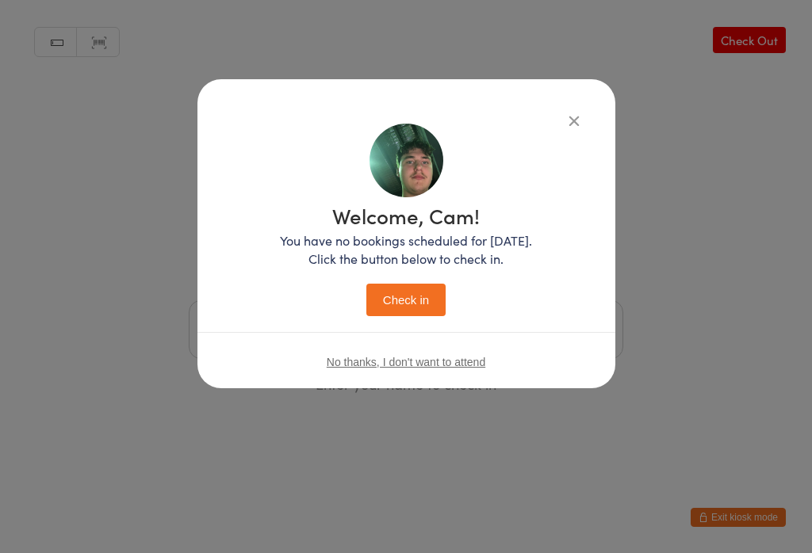
click at [401, 301] on button "Check in" at bounding box center [405, 300] width 79 height 33
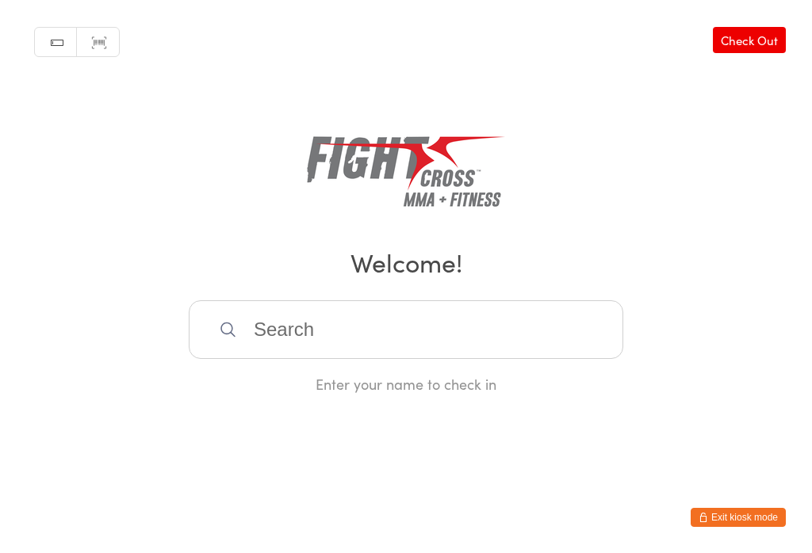
click at [435, 343] on input "search" at bounding box center [406, 329] width 434 height 59
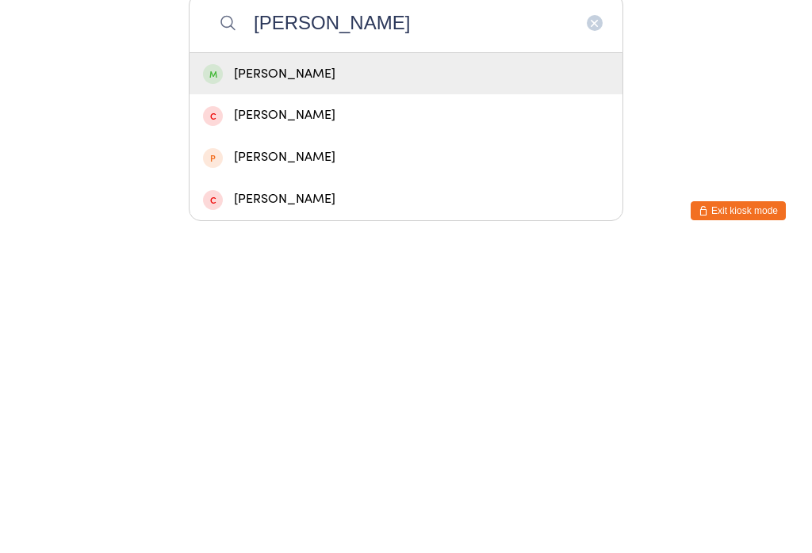
type input "Troy"
click at [519, 370] on div "Troy Kikuchi" at bounding box center [406, 380] width 406 height 21
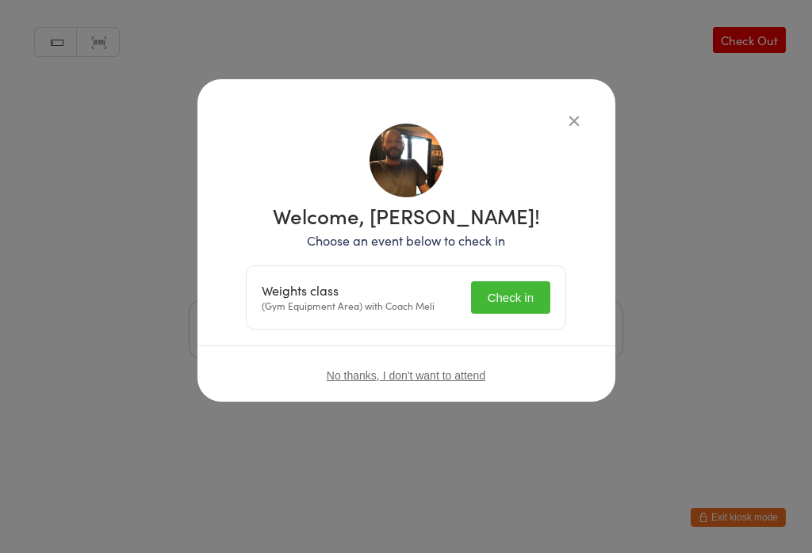
click at [522, 295] on button "Check in" at bounding box center [510, 297] width 79 height 33
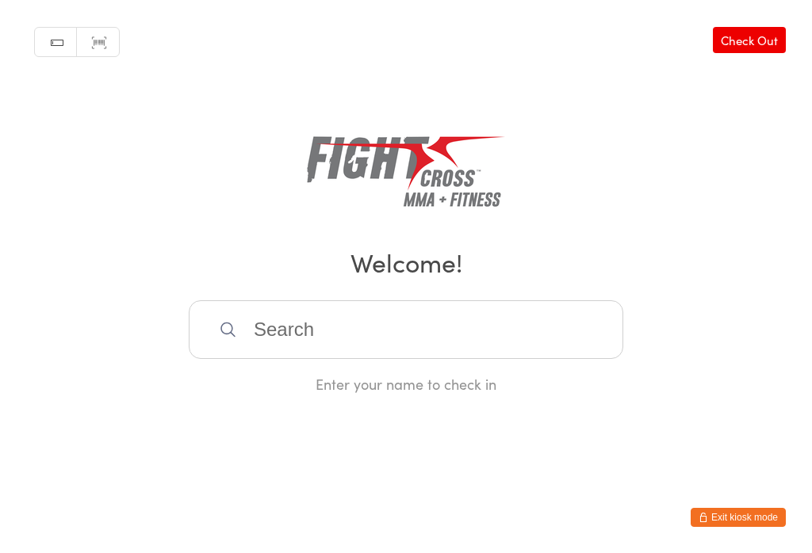
click at [472, 340] on input "search" at bounding box center [406, 329] width 434 height 59
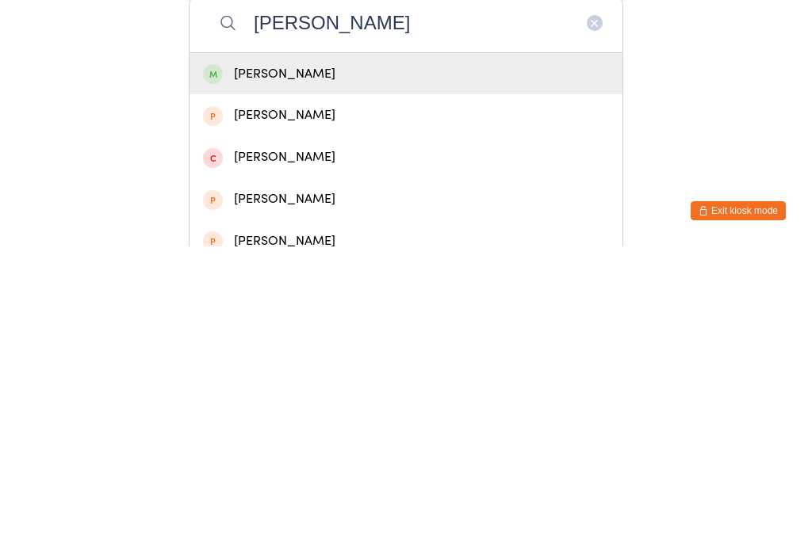
type input "[PERSON_NAME]"
click at [396, 360] on div "[PERSON_NAME]" at bounding box center [405, 381] width 433 height 42
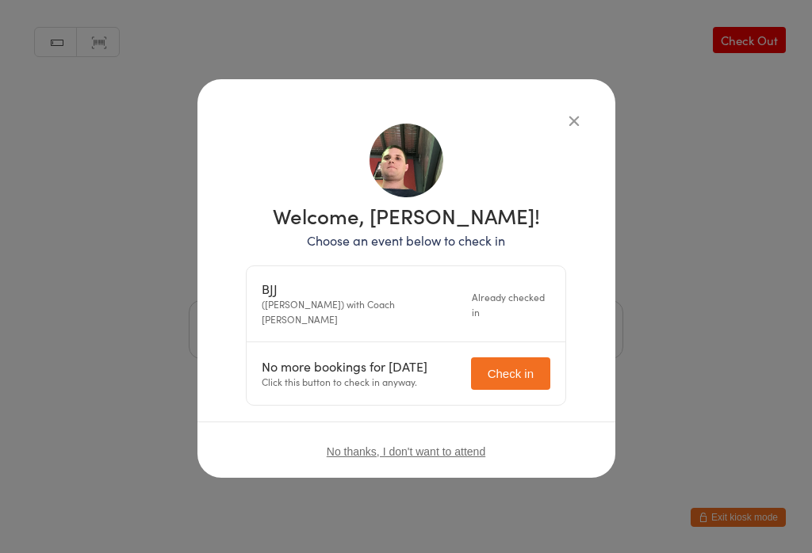
click at [530, 358] on button "Check in" at bounding box center [510, 374] width 79 height 33
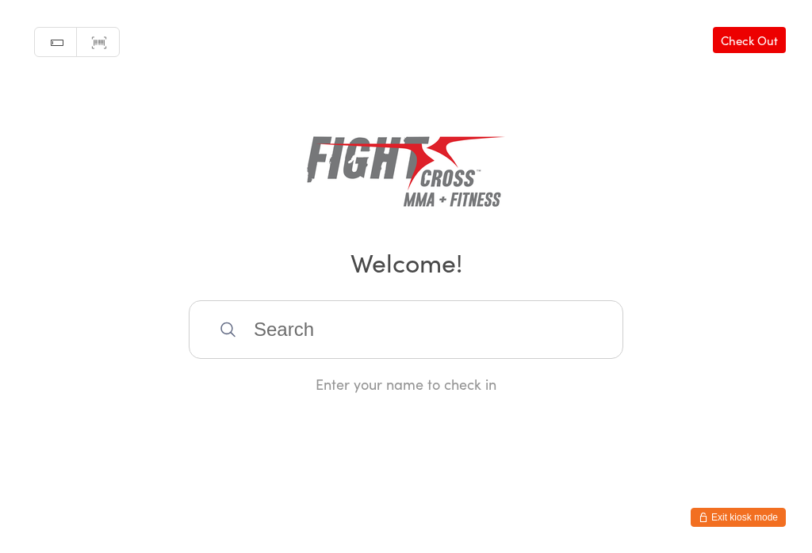
click at [239, 335] on input "search" at bounding box center [406, 329] width 434 height 59
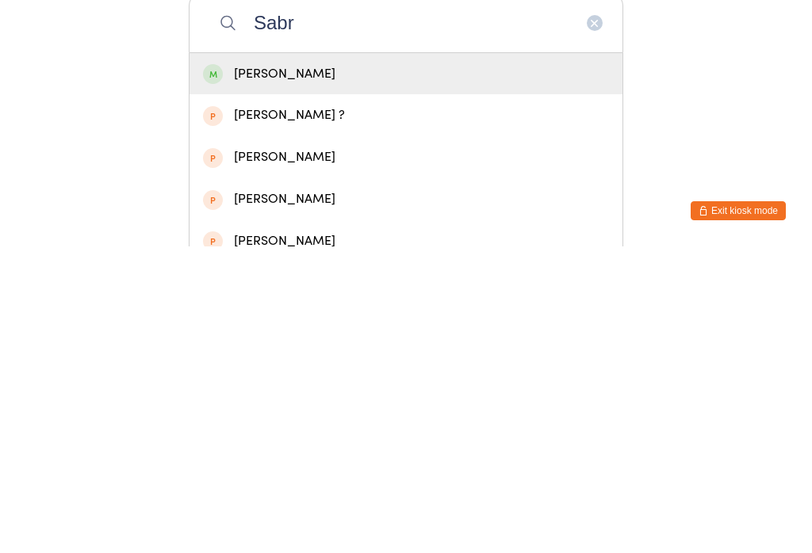
type input "Sabr"
click at [239, 360] on div "Sabra Baum" at bounding box center [405, 381] width 433 height 42
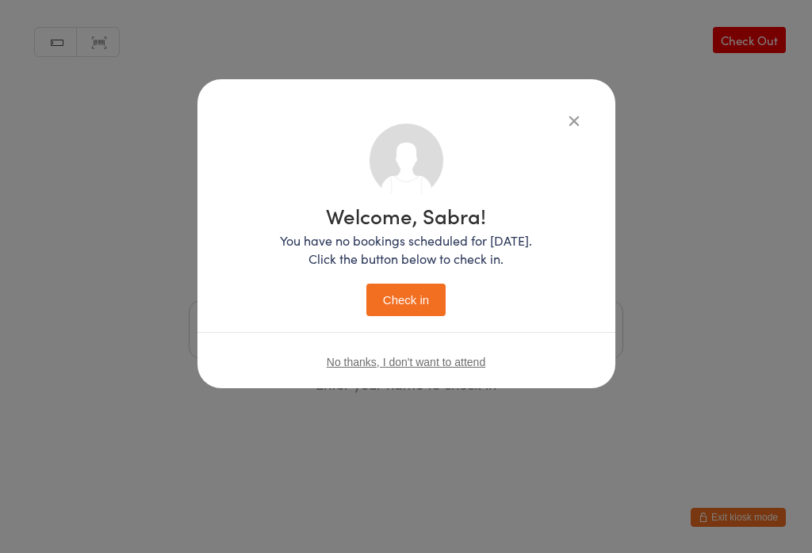
click at [385, 304] on button "Check in" at bounding box center [405, 300] width 79 height 33
